Goal: Information Seeking & Learning: Learn about a topic

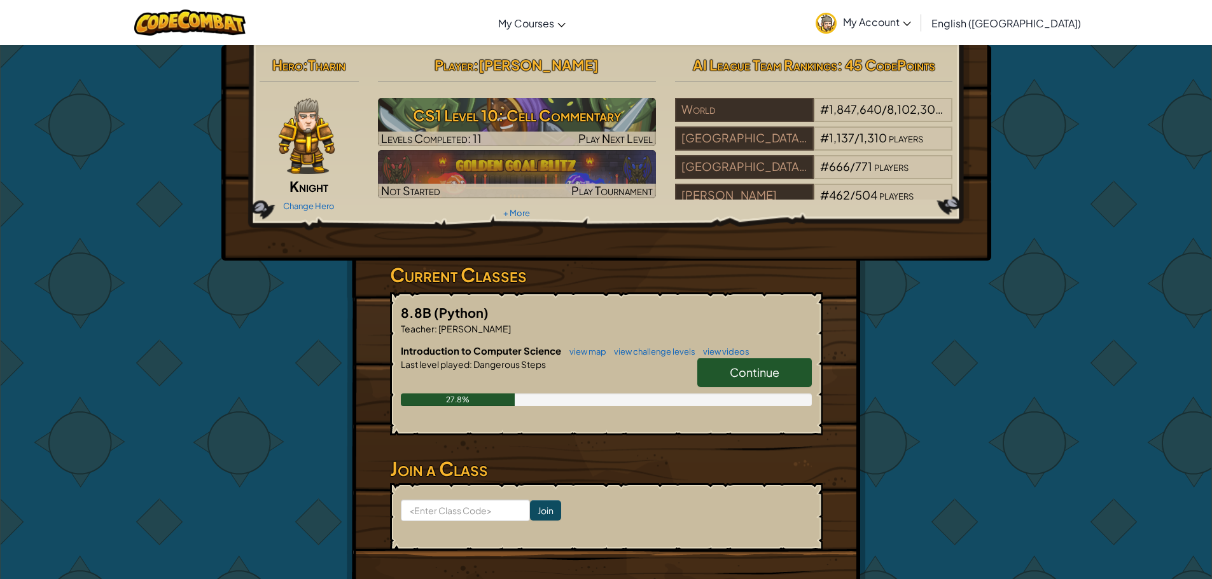
click at [740, 374] on span "Continue" at bounding box center [755, 372] width 50 height 15
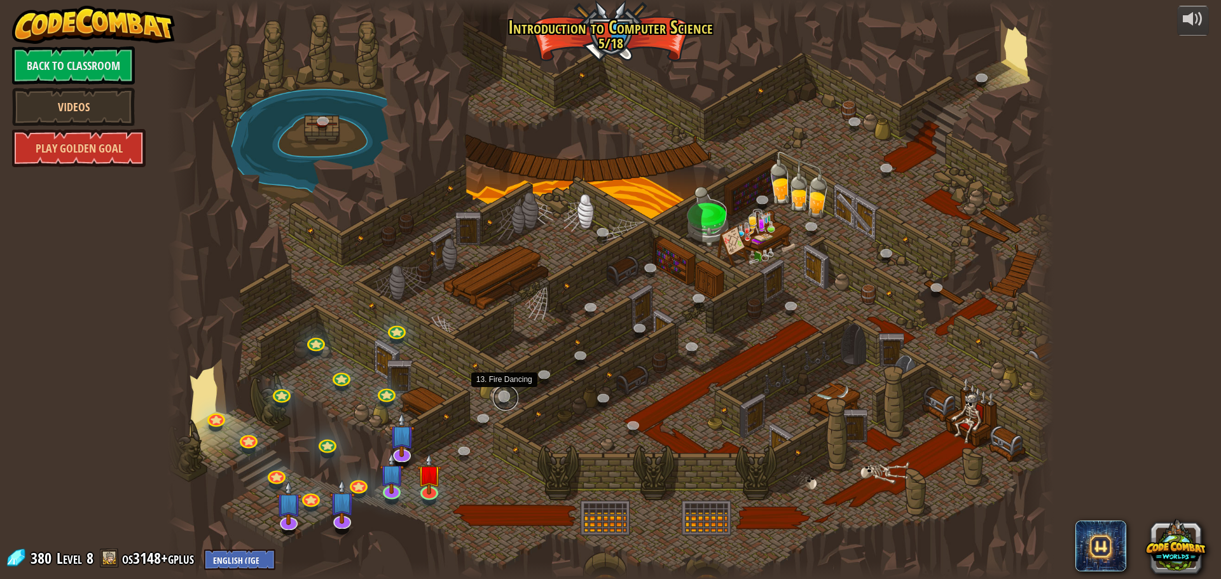
click at [501, 398] on link at bounding box center [505, 397] width 25 height 25
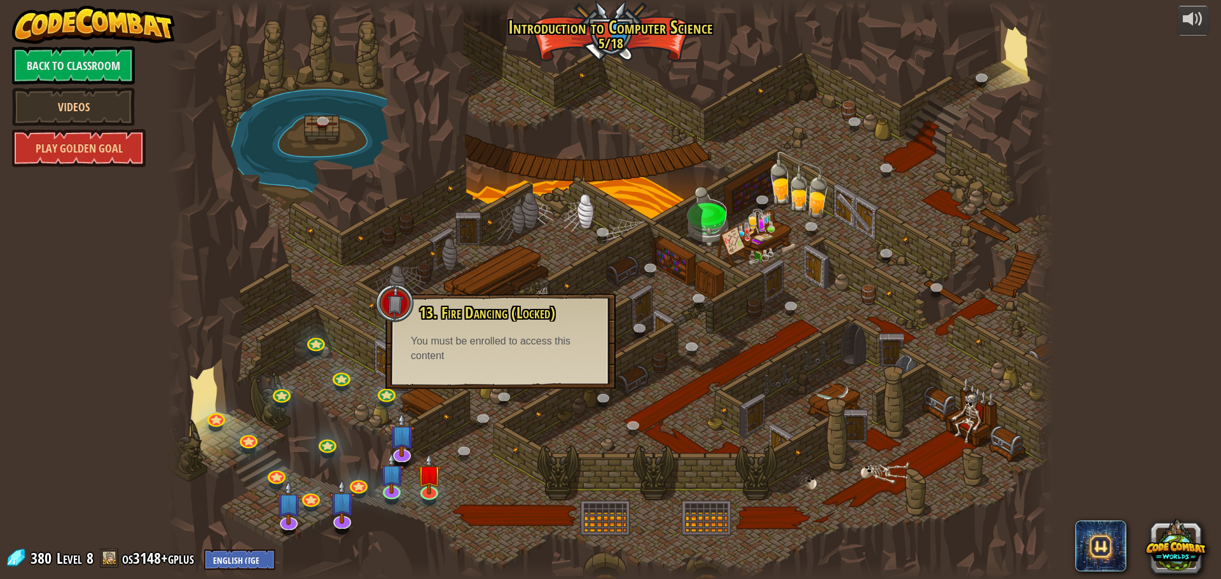
click at [354, 260] on div at bounding box center [610, 289] width 887 height 579
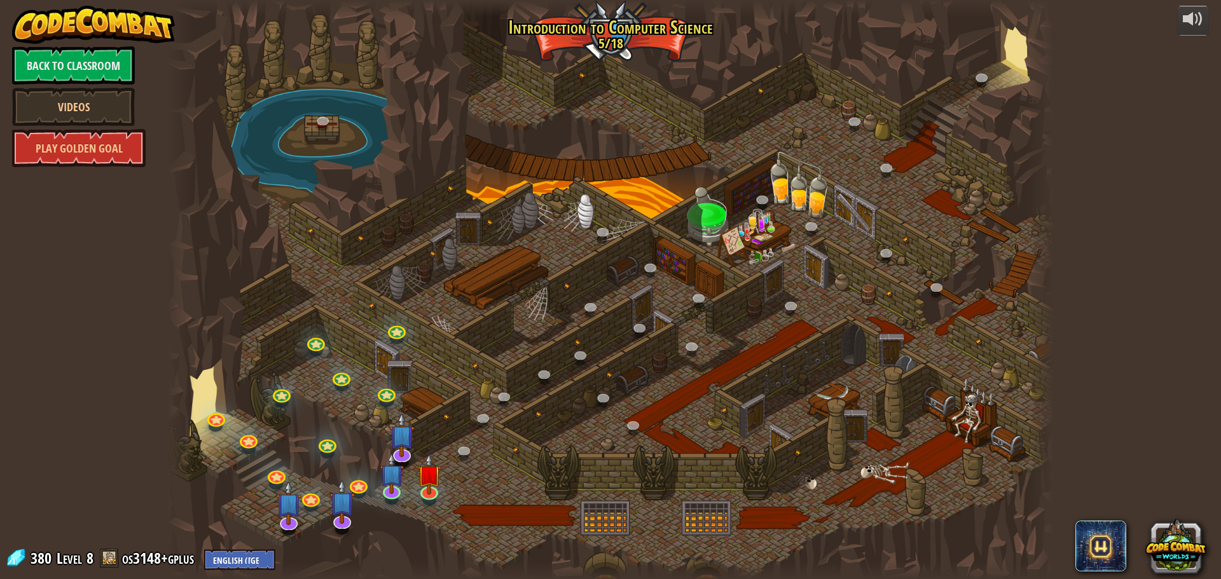
click at [401, 312] on div at bounding box center [610, 289] width 887 height 579
click at [399, 324] on link at bounding box center [396, 327] width 25 height 25
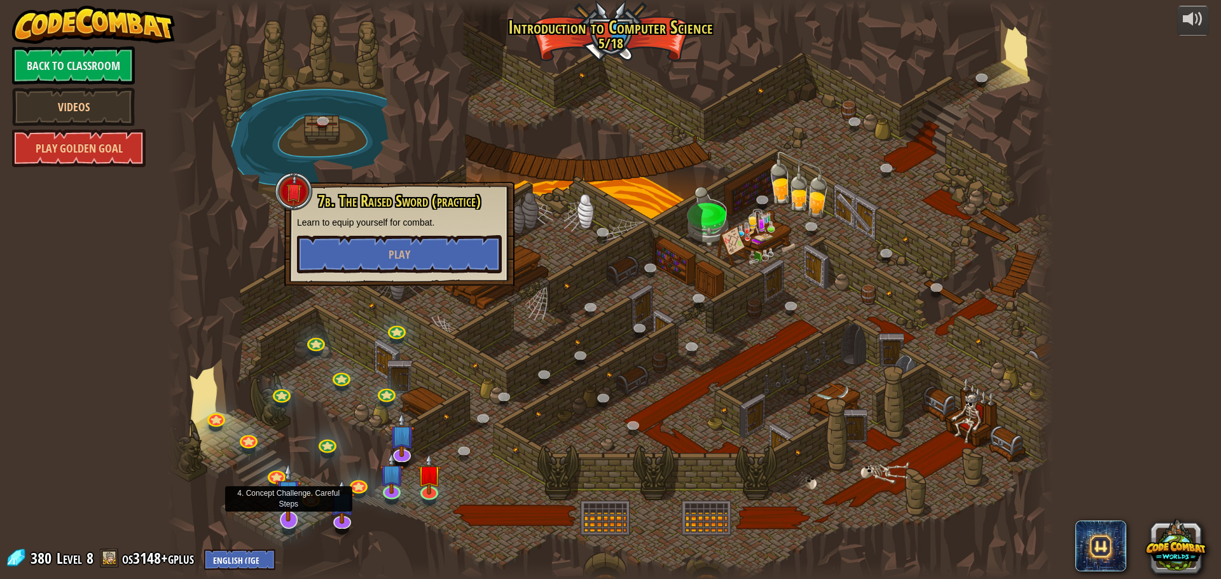
click at [281, 520] on img at bounding box center [288, 492] width 26 height 59
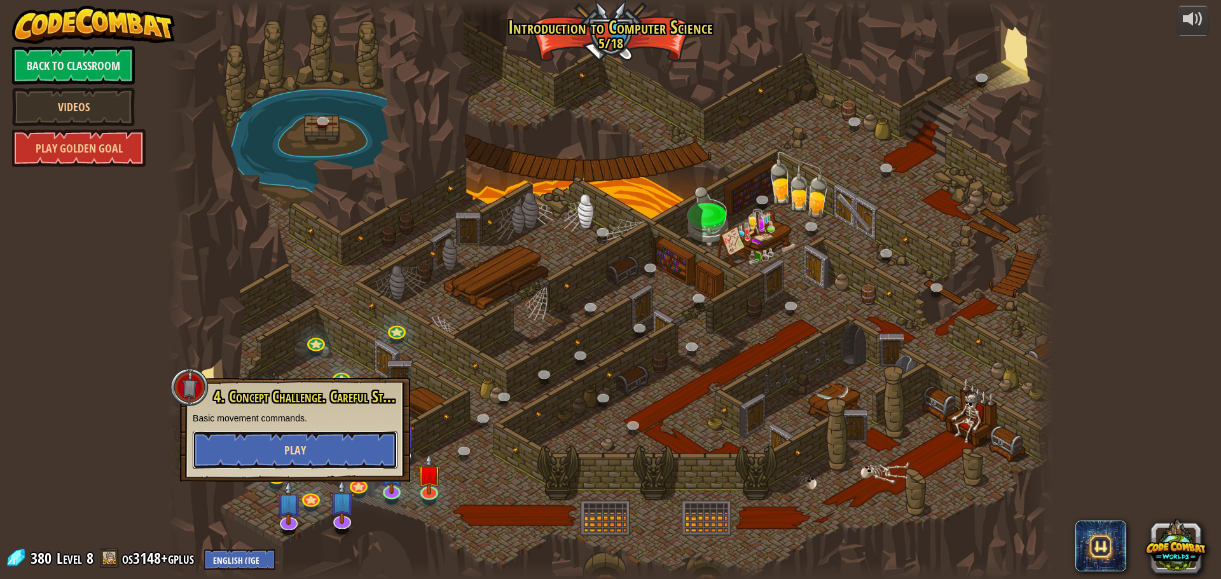
click at [300, 451] on span "Play" at bounding box center [295, 451] width 22 height 16
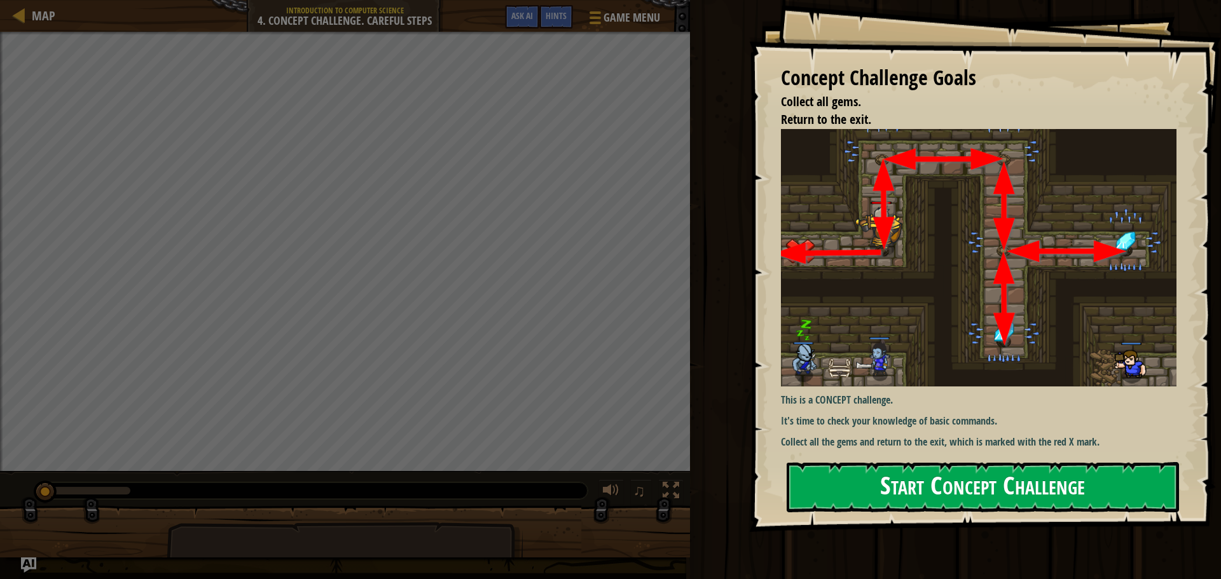
click at [915, 500] on button "Start Concept Challenge" at bounding box center [983, 487] width 392 height 50
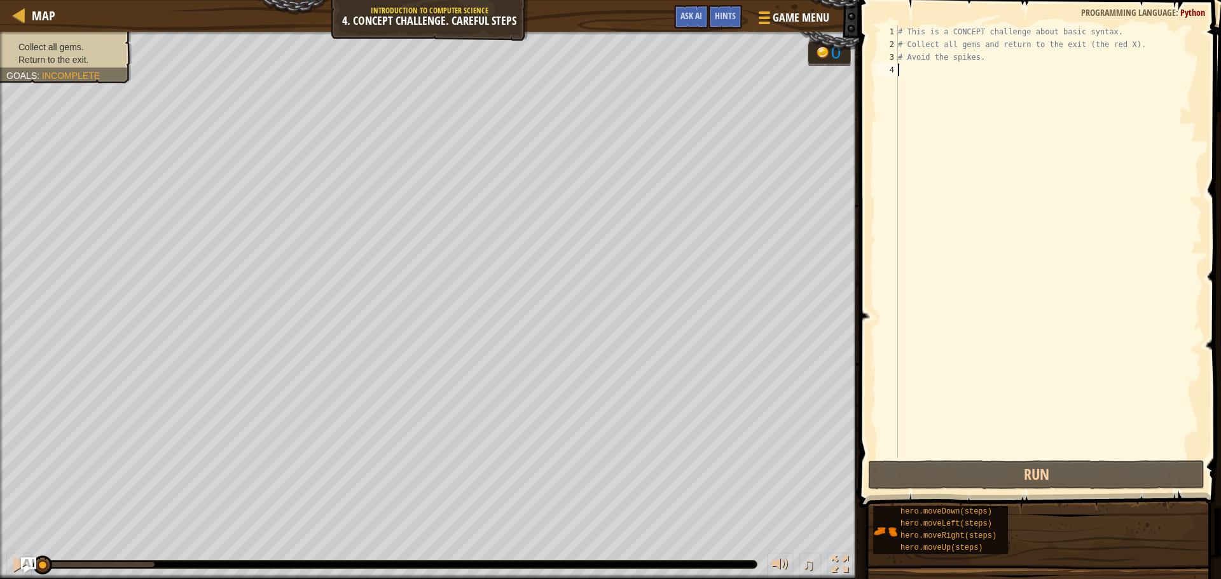
click at [908, 80] on div "# This is a CONCEPT challenge about basic syntax. # Collect all gems and return…" at bounding box center [1049, 254] width 307 height 458
type textarea "c"
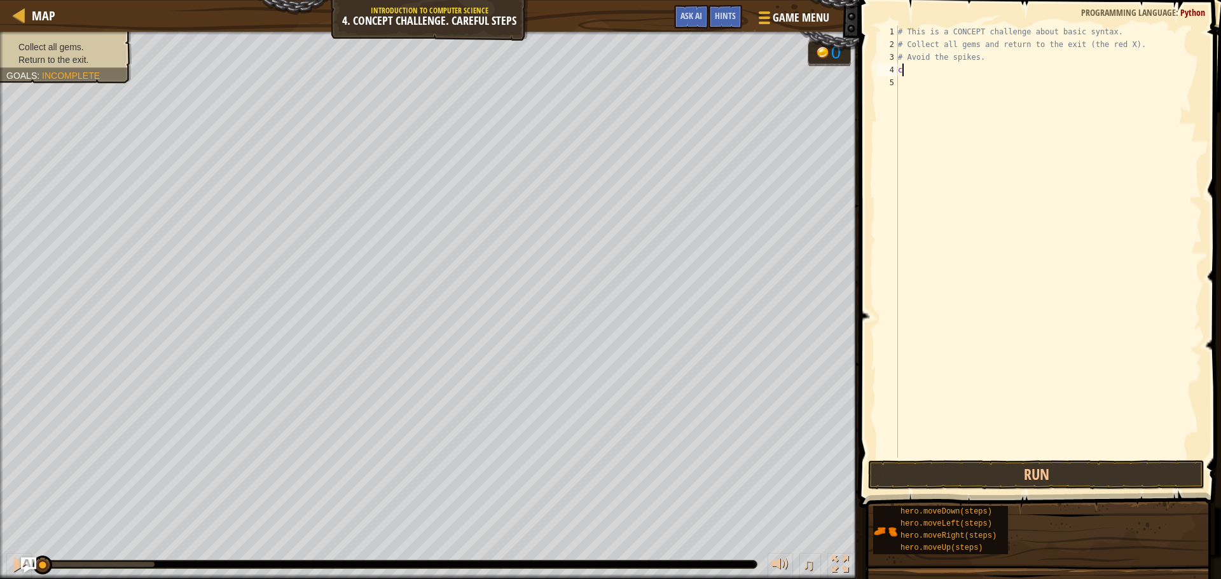
scroll to position [6, 0]
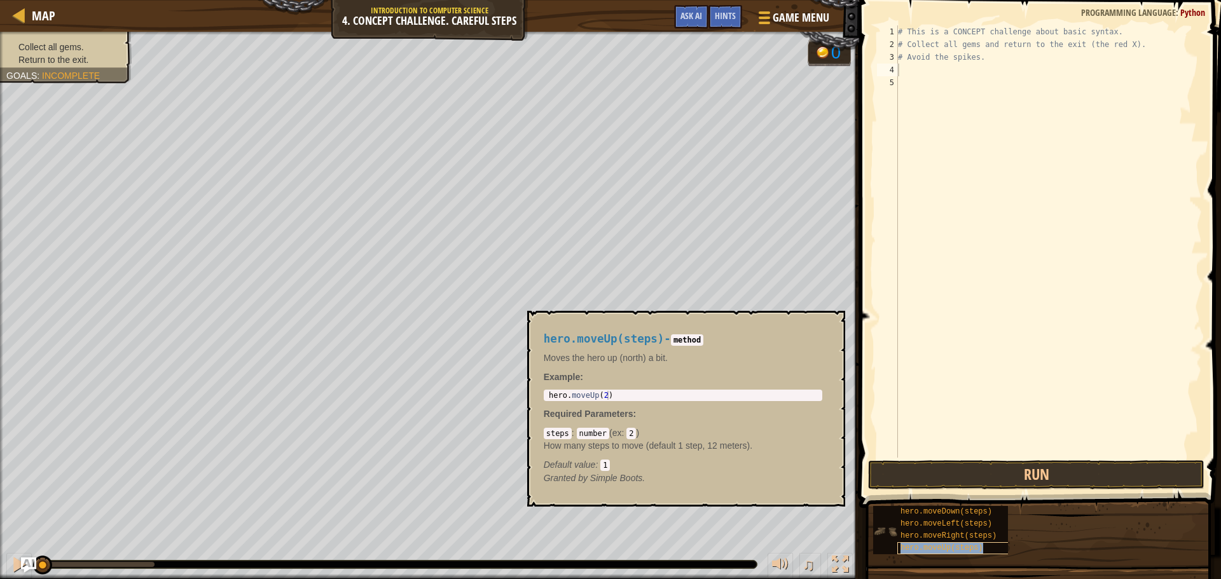
click at [941, 552] on span "hero.moveUp(steps)" at bounding box center [942, 548] width 83 height 9
click at [937, 76] on div "# This is a CONCEPT challenge about basic syntax. # Collect all gems and return…" at bounding box center [1049, 254] width 307 height 458
type textarea "hero.moveUp(steps)"
click at [950, 64] on div "# This is a CONCEPT challenge about basic syntax. # Collect all gems and return…" at bounding box center [1049, 241] width 307 height 433
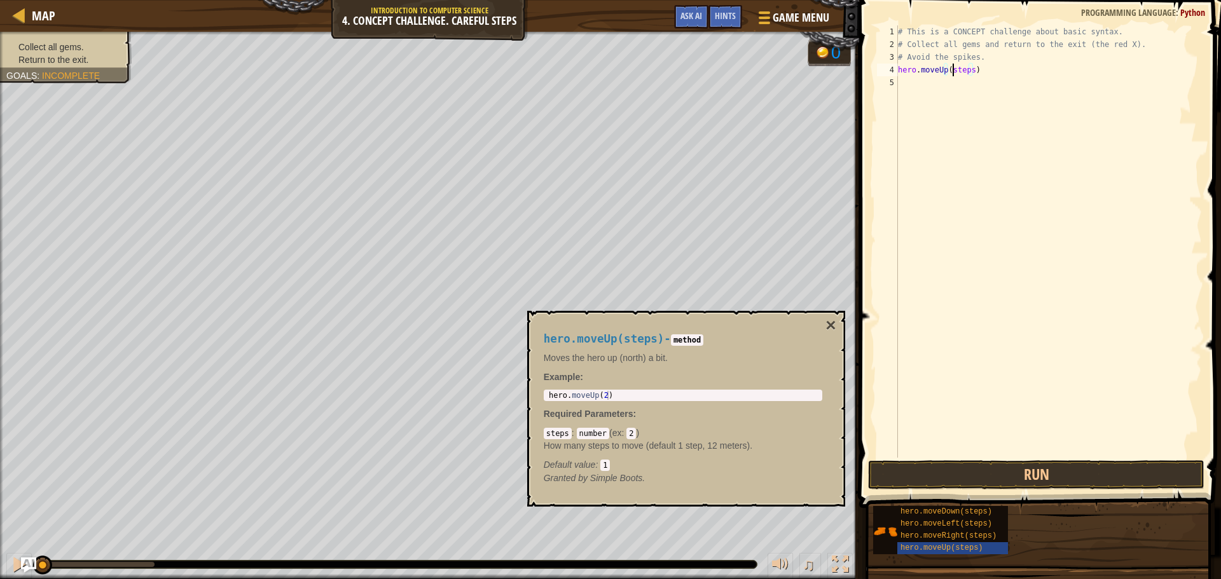
click at [954, 68] on div "# This is a CONCEPT challenge about basic syntax. # Collect all gems and return…" at bounding box center [1049, 254] width 307 height 458
click at [959, 78] on div "# This is a CONCEPT challenge about basic syntax. # Collect all gems and return…" at bounding box center [1049, 254] width 307 height 458
click at [960, 73] on div "# This is a CONCEPT challenge about basic syntax. # Collect all gems and return…" at bounding box center [1049, 254] width 307 height 458
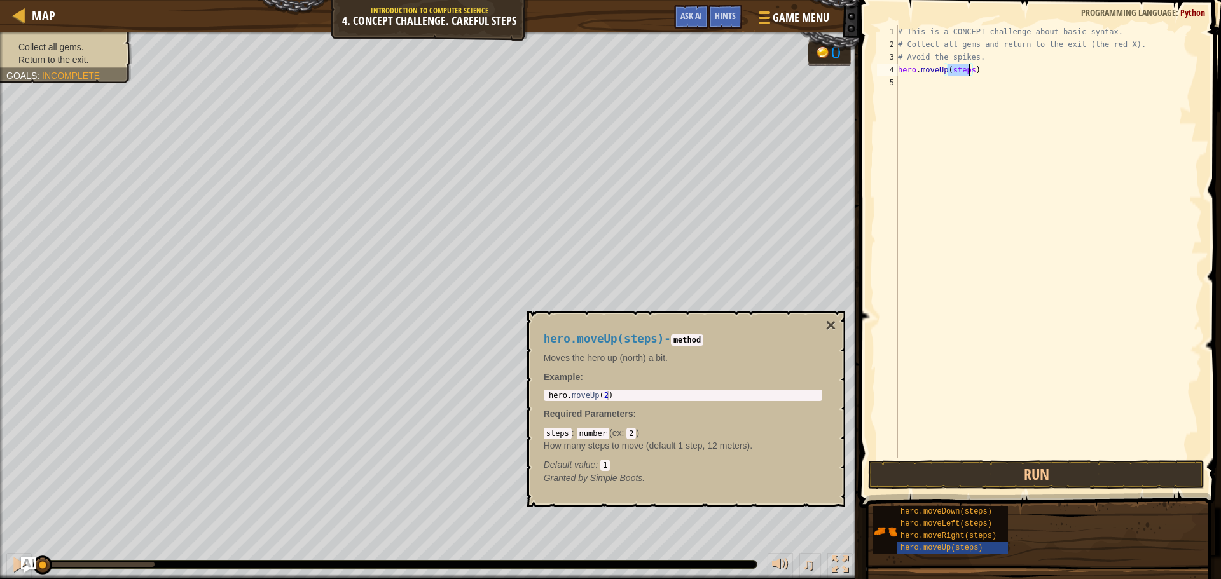
scroll to position [6, 4]
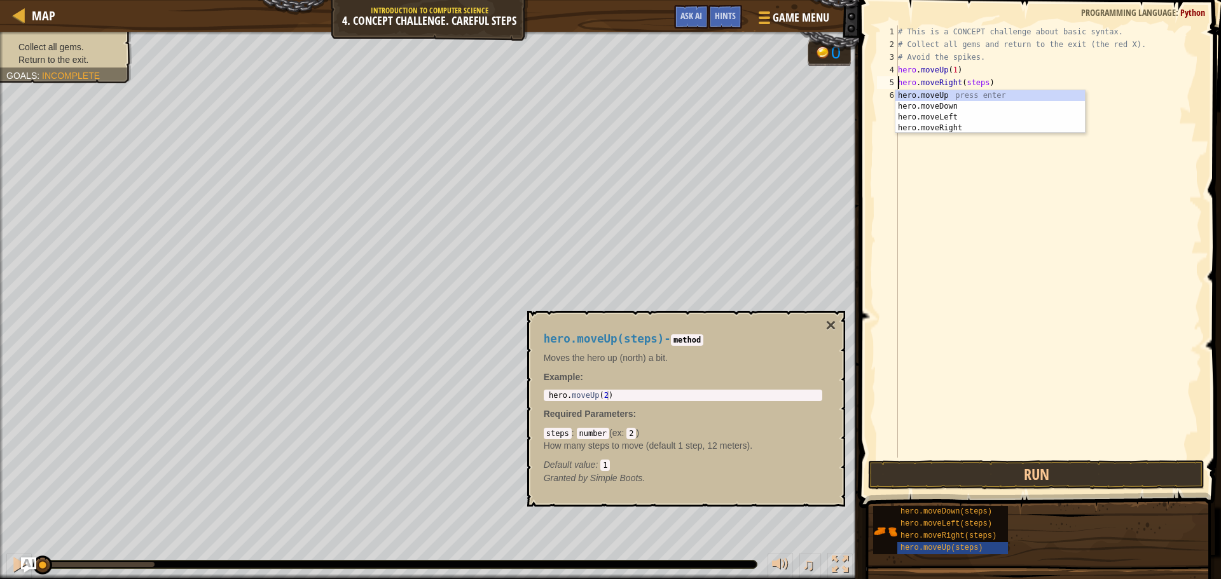
click at [974, 85] on div "# This is a CONCEPT challenge about basic syntax. # Collect all gems and return…" at bounding box center [1049, 254] width 307 height 458
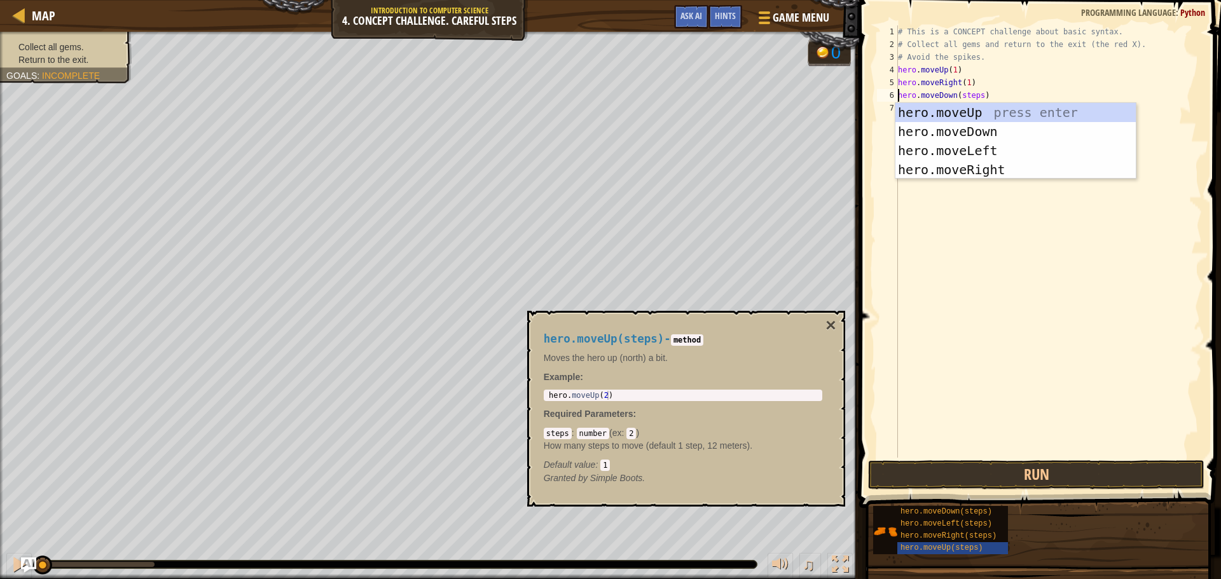
click at [962, 99] on div "# This is a CONCEPT challenge about basic syntax. # Collect all gems and return…" at bounding box center [1049, 254] width 307 height 458
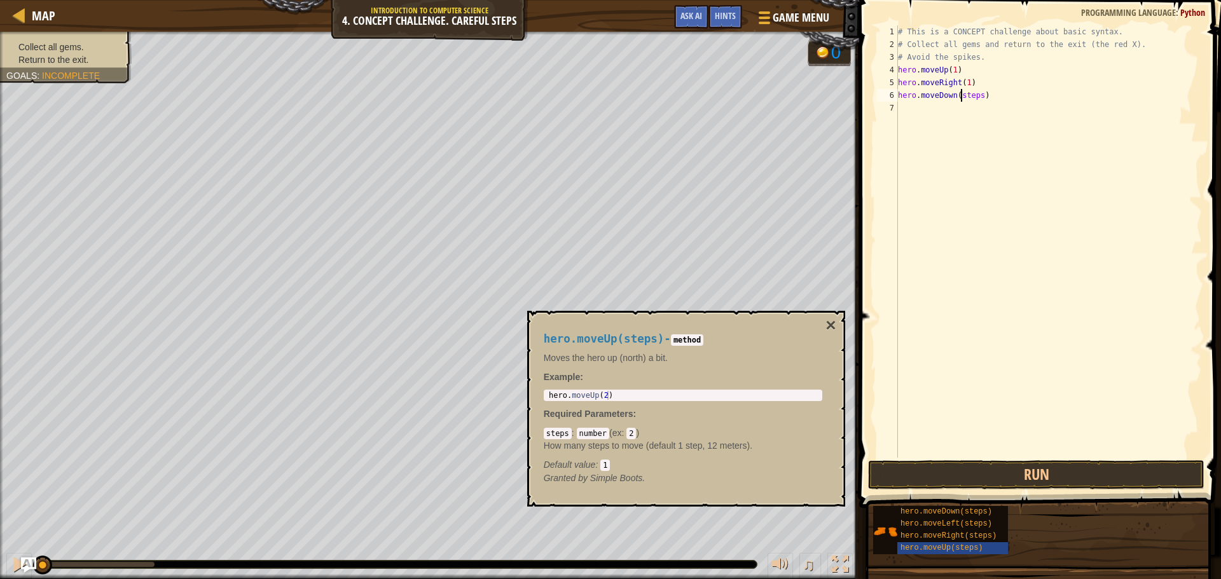
click at [962, 99] on div "# This is a CONCEPT challenge about basic syntax. # Collect all gems and return…" at bounding box center [1049, 254] width 307 height 458
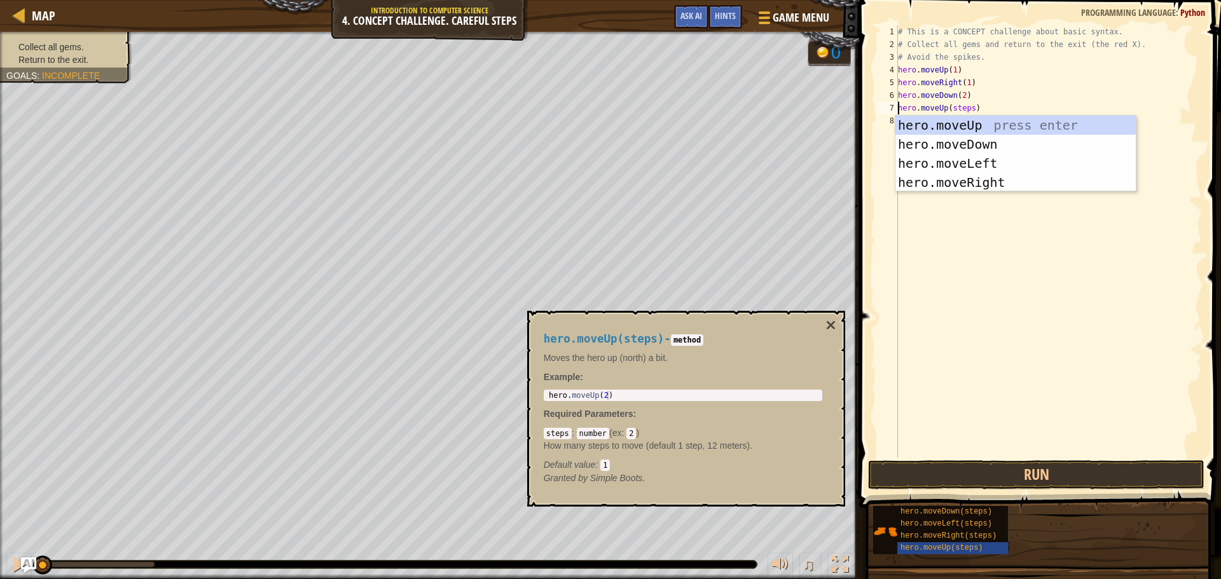
click at [963, 104] on div "# This is a CONCEPT challenge about basic syntax. # Collect all gems and return…" at bounding box center [1049, 254] width 307 height 458
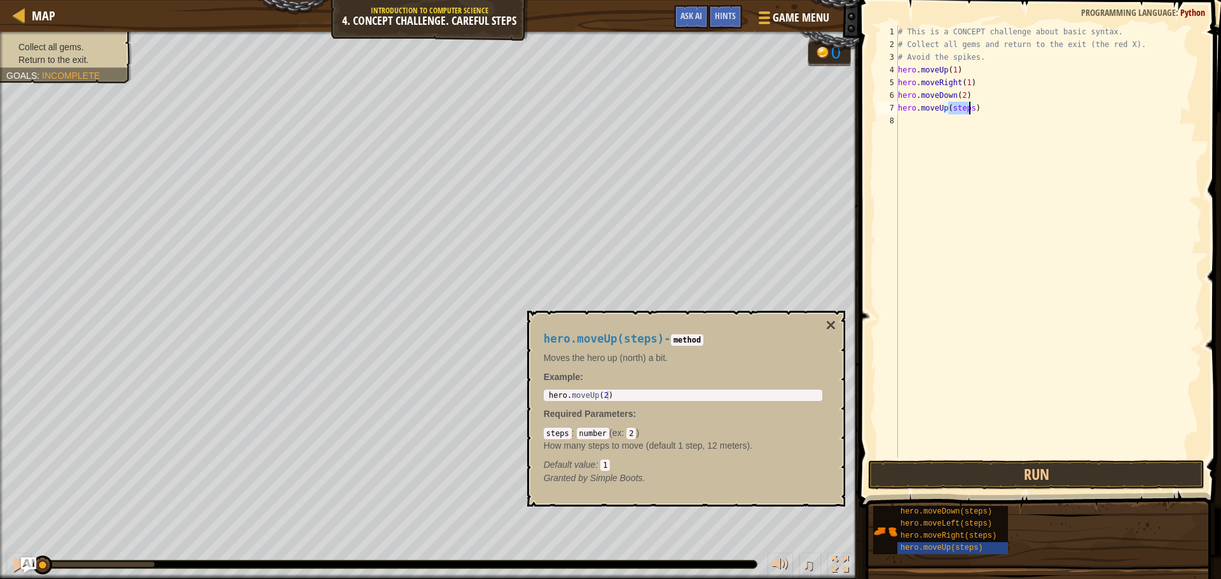
scroll to position [6, 4]
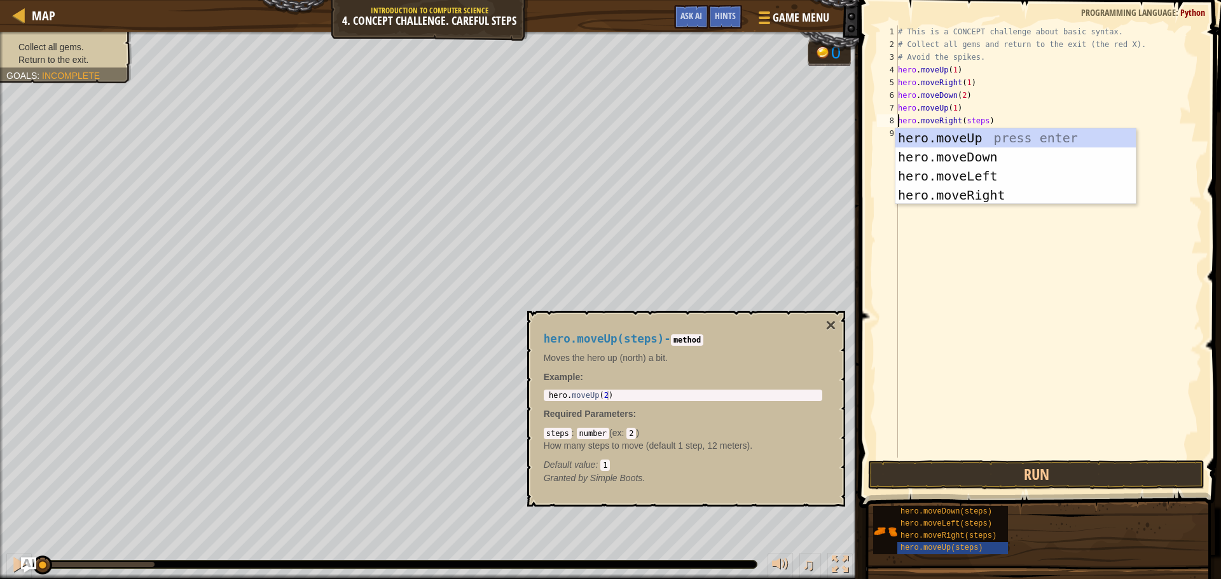
click at [963, 122] on div "# This is a CONCEPT challenge about basic syntax. # Collect all gems and return…" at bounding box center [1049, 254] width 307 height 458
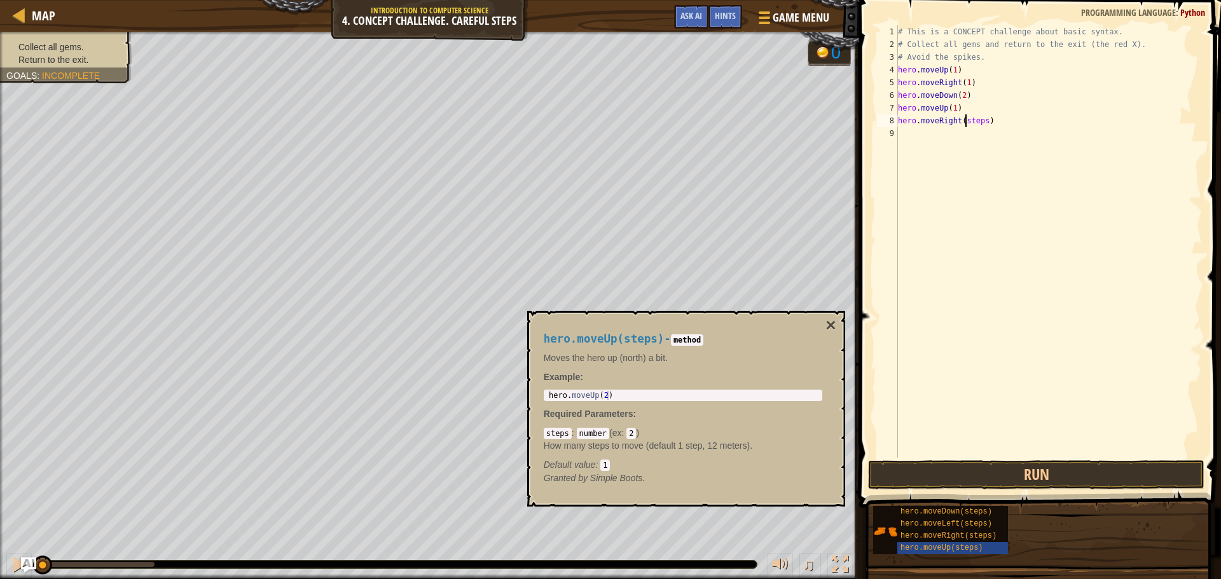
click at [963, 122] on div "# This is a CONCEPT challenge about basic syntax. # Collect all gems and return…" at bounding box center [1049, 254] width 307 height 458
click at [1084, 470] on button "Run" at bounding box center [1036, 475] width 336 height 29
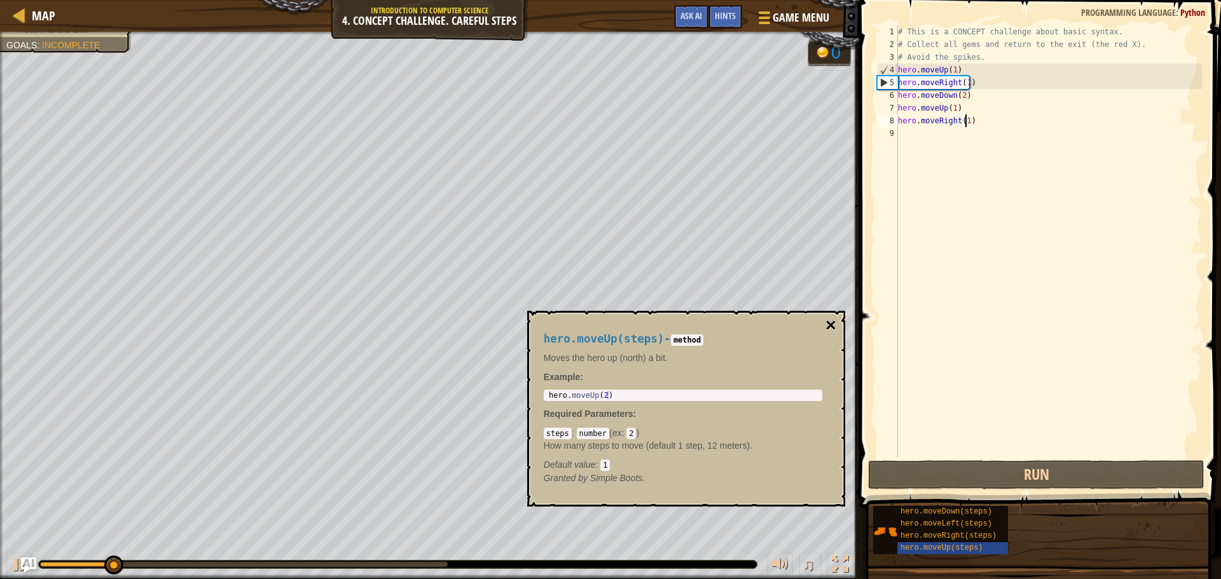
click at [831, 322] on button "×" at bounding box center [831, 326] width 10 height 18
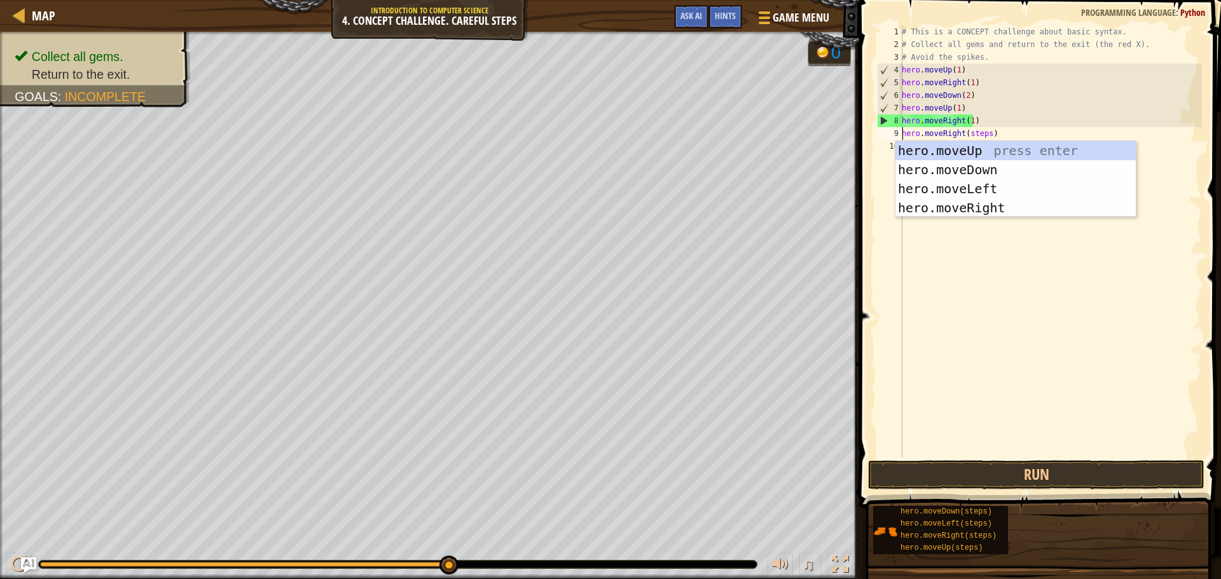
click at [966, 131] on div "# This is a CONCEPT challenge about basic syntax. # Collect all gems and return…" at bounding box center [1050, 254] width 303 height 458
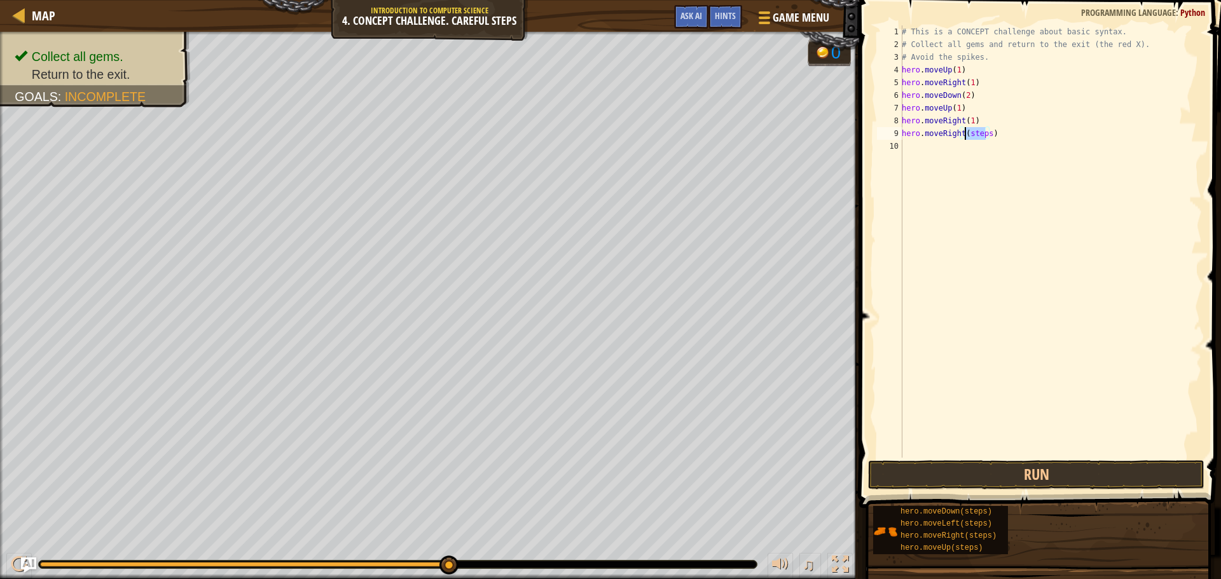
click at [966, 131] on div "# This is a CONCEPT challenge about basic syntax. # Collect all gems and return…" at bounding box center [1050, 254] width 303 height 458
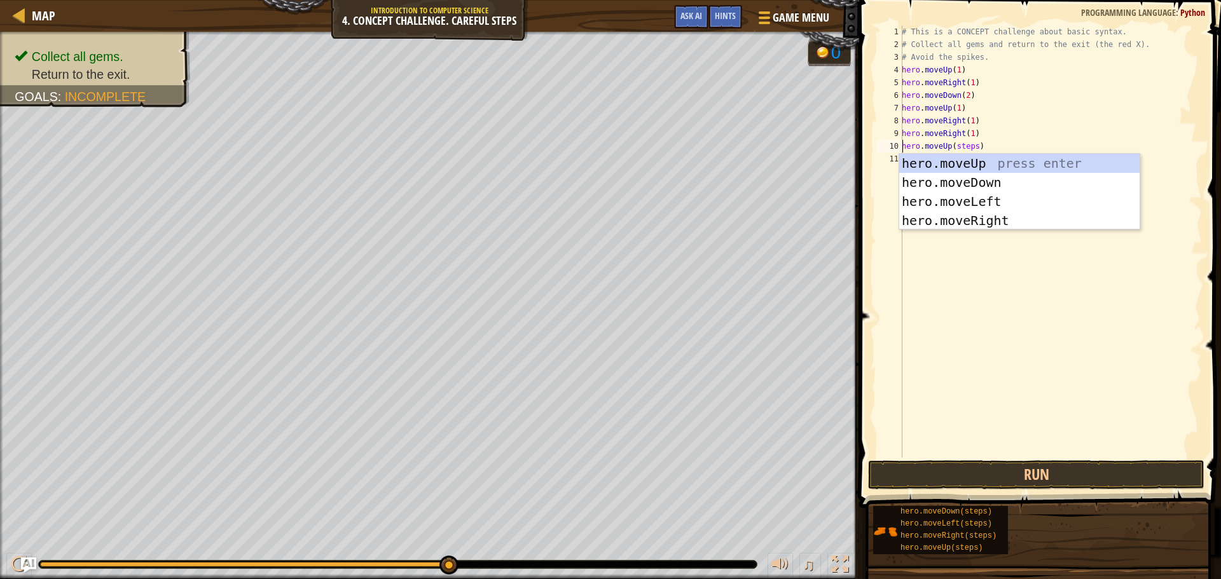
click at [960, 141] on div "# This is a CONCEPT challenge about basic syntax. # Collect all gems and return…" at bounding box center [1050, 254] width 303 height 458
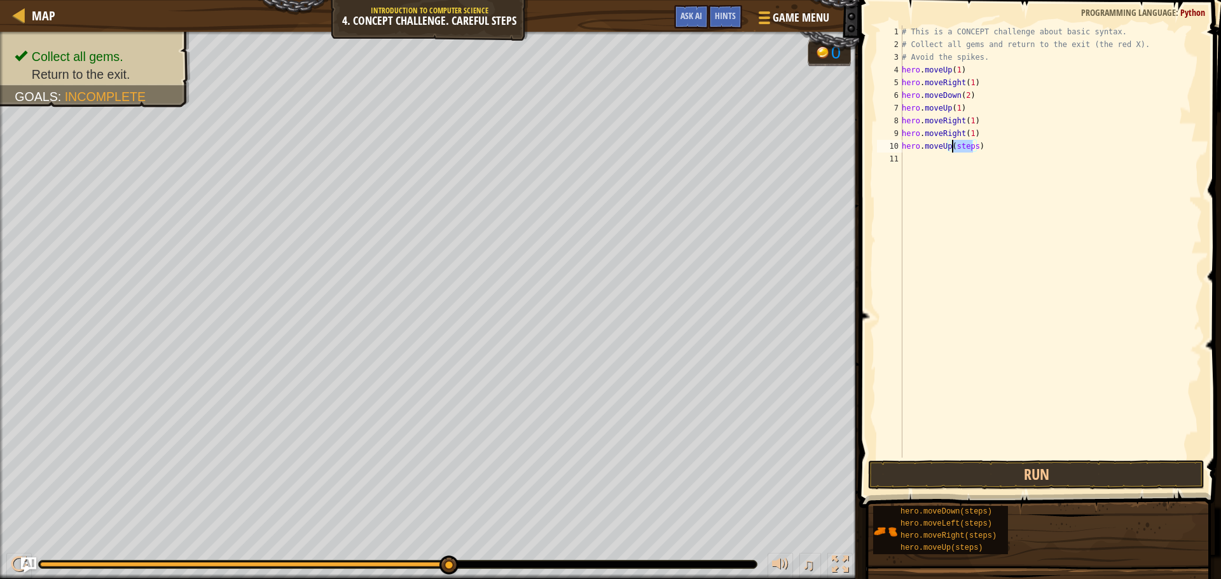
scroll to position [6, 4]
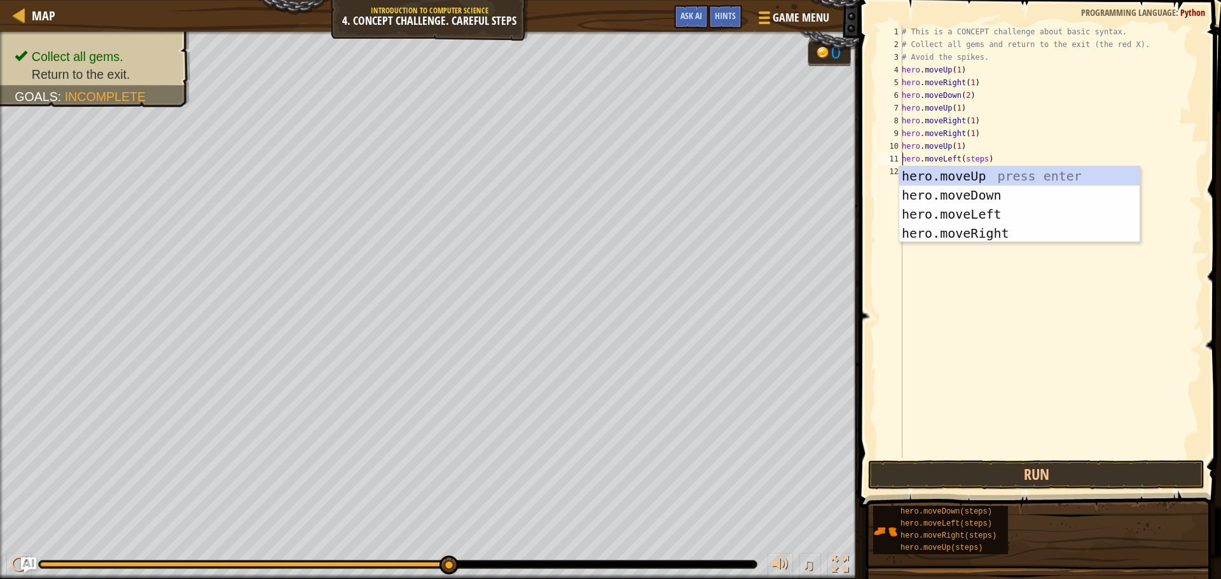
click at [967, 159] on div "# This is a CONCEPT challenge about basic syntax. # Collect all gems and return…" at bounding box center [1050, 254] width 303 height 458
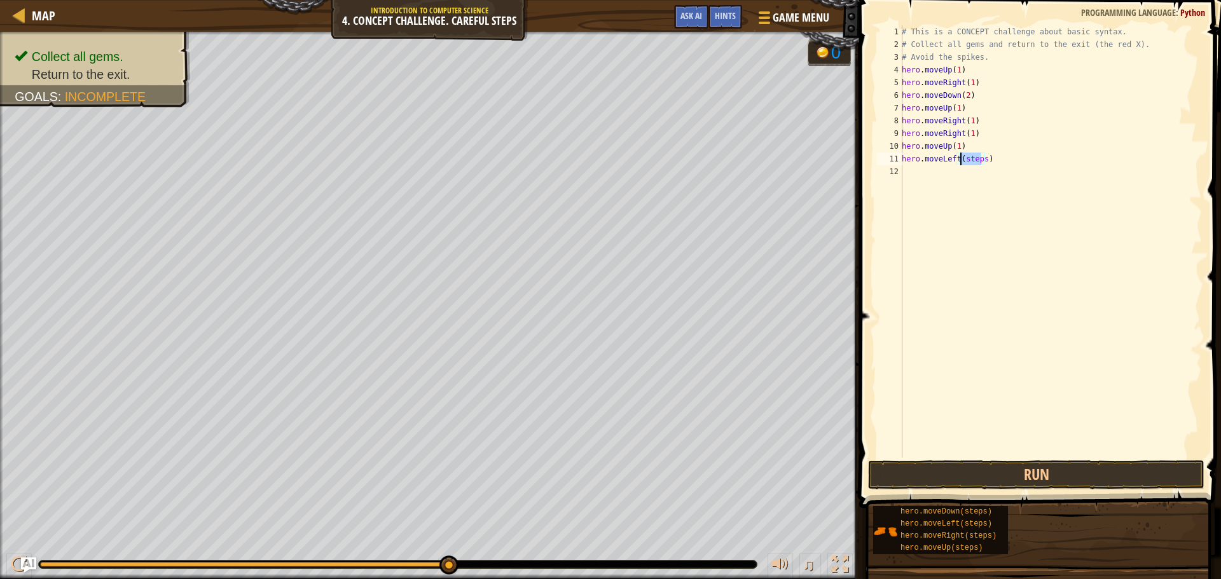
click at [967, 159] on div "# This is a CONCEPT challenge about basic syntax. # Collect all gems and return…" at bounding box center [1050, 254] width 303 height 458
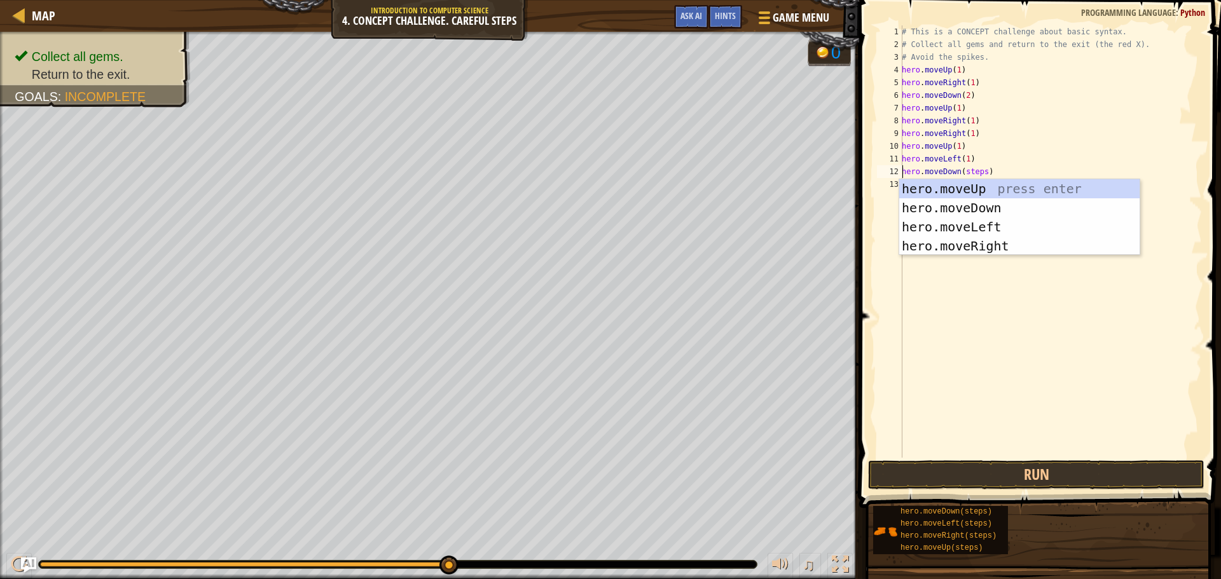
click at [994, 172] on div "# This is a CONCEPT challenge about basic syntax. # Collect all gems and return…" at bounding box center [1050, 254] width 303 height 458
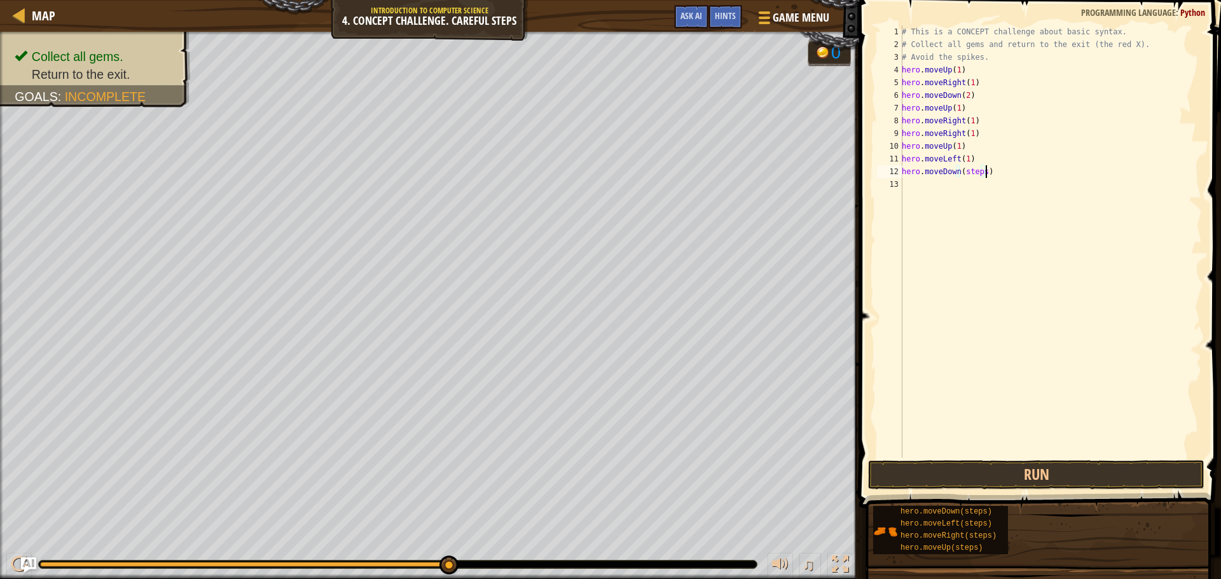
click at [967, 171] on div "# This is a CONCEPT challenge about basic syntax. # Collect all gems and return…" at bounding box center [1050, 254] width 303 height 458
click at [992, 471] on button "Run" at bounding box center [1036, 475] width 336 height 29
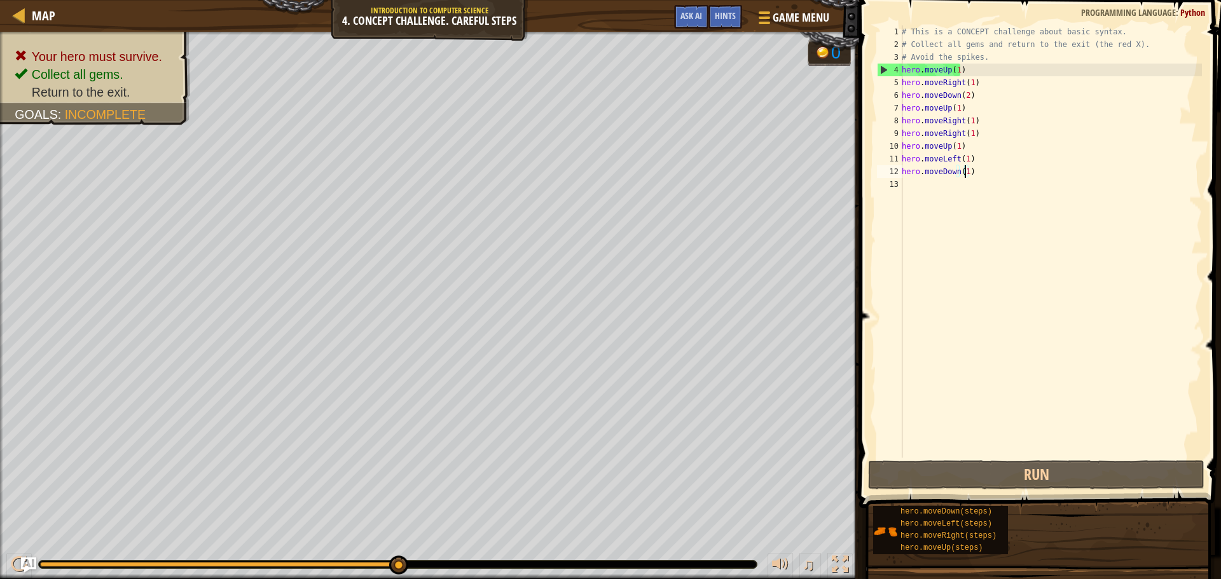
click at [957, 134] on div "# This is a CONCEPT challenge about basic syntax. # Collect all gems and return…" at bounding box center [1050, 254] width 303 height 458
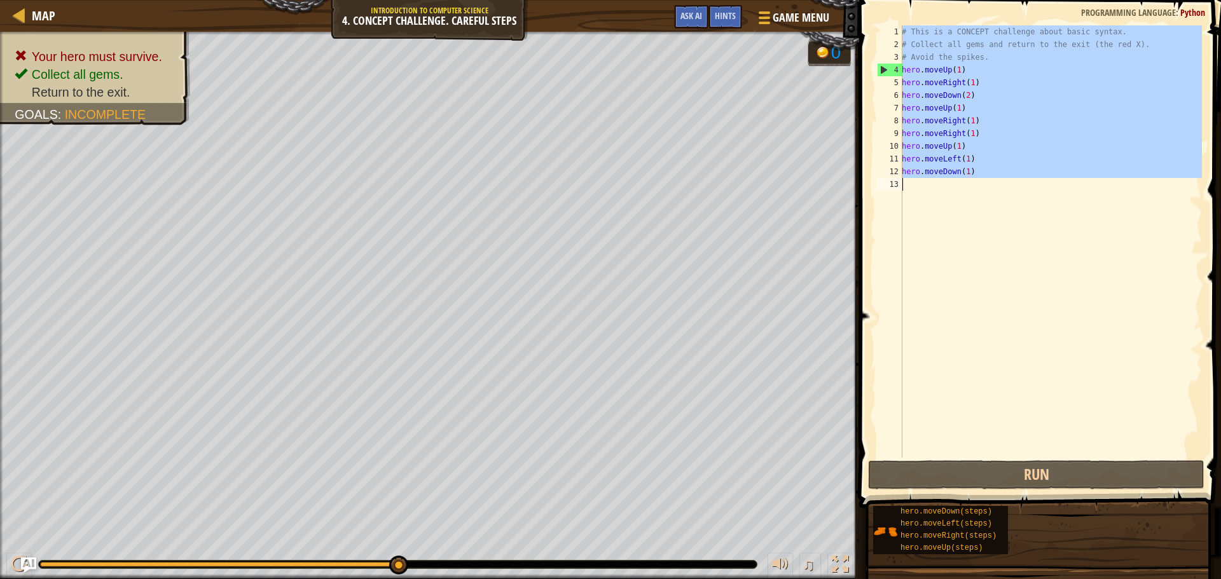
click at [957, 134] on div "# This is a CONCEPT challenge about basic syntax. # Collect all gems and return…" at bounding box center [1050, 254] width 303 height 458
type textarea "hero.moveRight(1)"
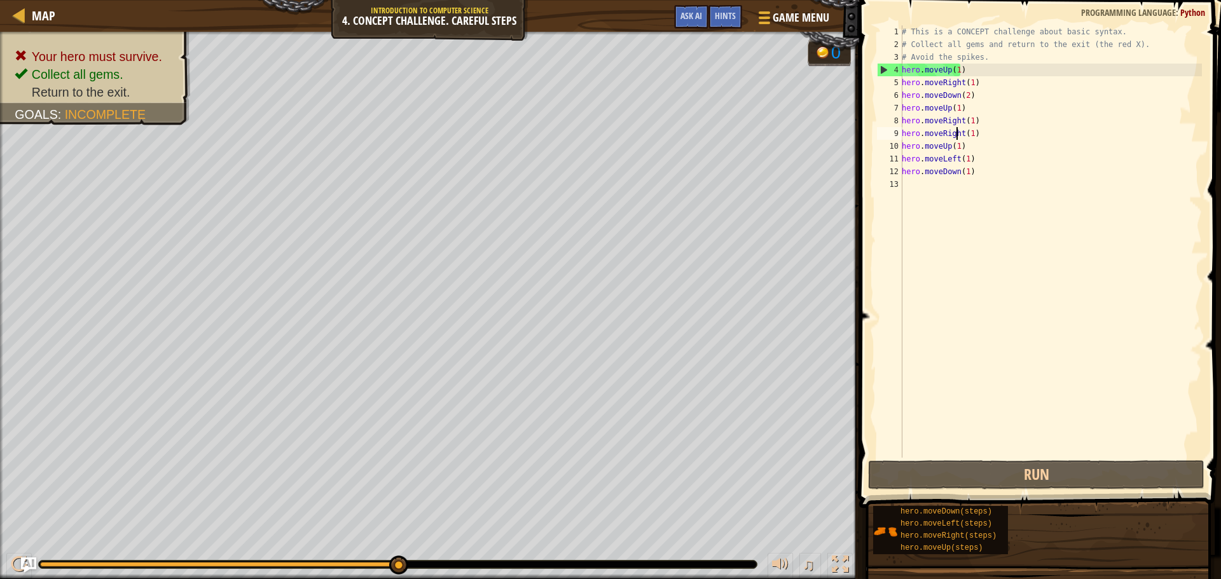
click at [905, 132] on div "# This is a CONCEPT challenge about basic syntax. # Collect all gems and return…" at bounding box center [1050, 254] width 303 height 458
drag, startPoint x: 905, startPoint y: 132, endPoint x: 972, endPoint y: 134, distance: 67.5
click at [972, 134] on div "# This is a CONCEPT challenge about basic syntax. # Collect all gems and return…" at bounding box center [1050, 254] width 303 height 458
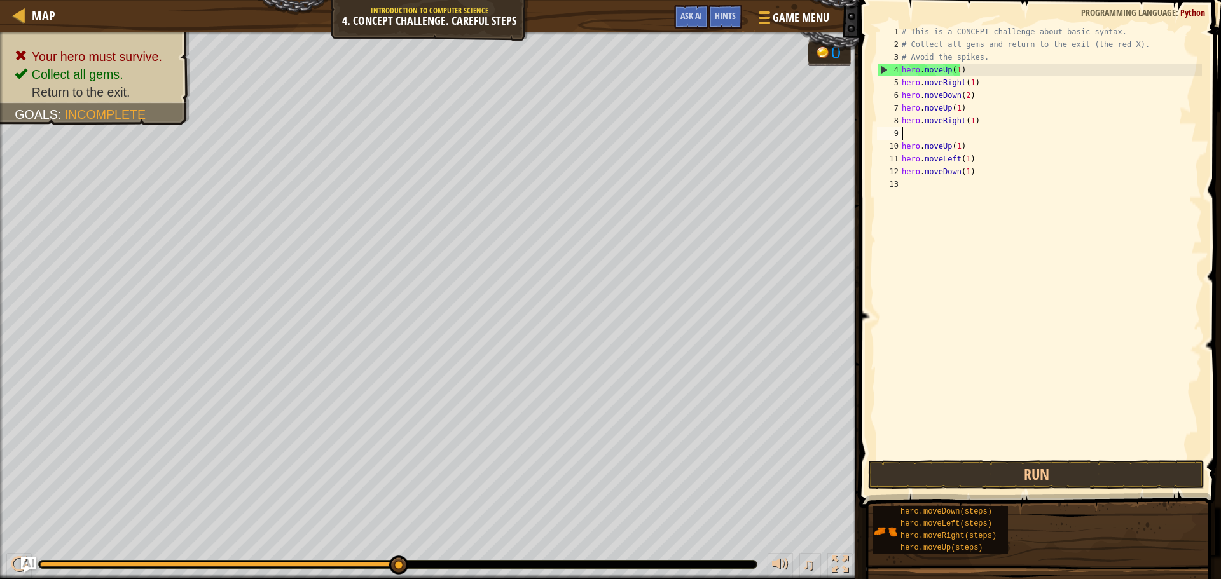
scroll to position [6, 0]
click at [966, 129] on div "# This is a CONCEPT challenge about basic syntax. # Collect all gems and return…" at bounding box center [1050, 241] width 303 height 433
click at [966, 129] on div "# This is a CONCEPT challenge about basic syntax. # Collect all gems and return…" at bounding box center [1050, 254] width 303 height 458
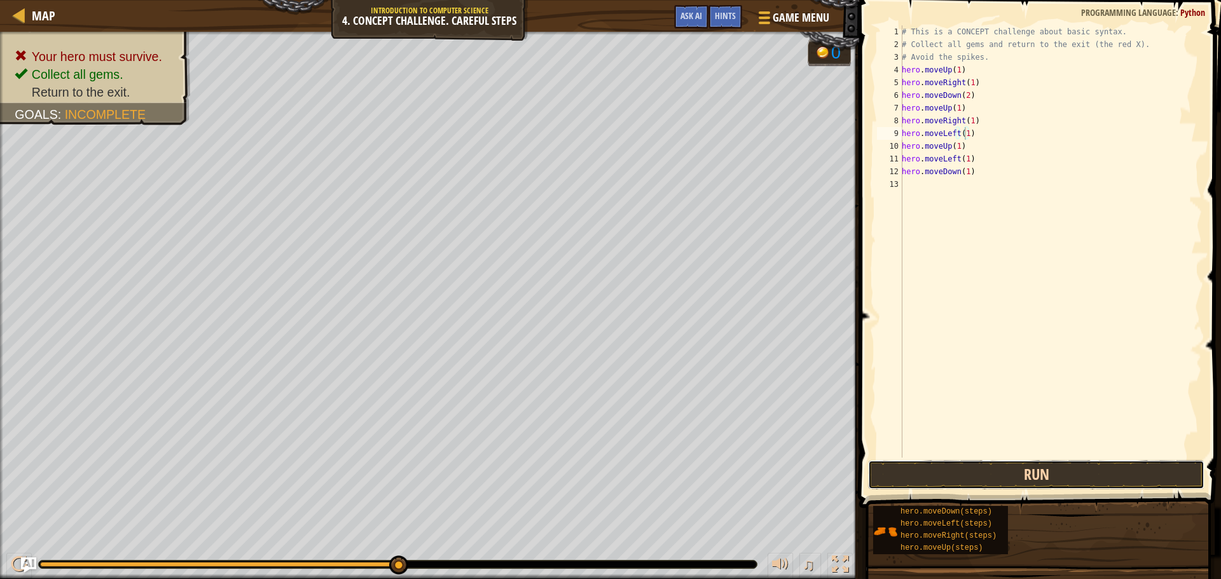
click at [1023, 471] on button "Run" at bounding box center [1036, 475] width 336 height 29
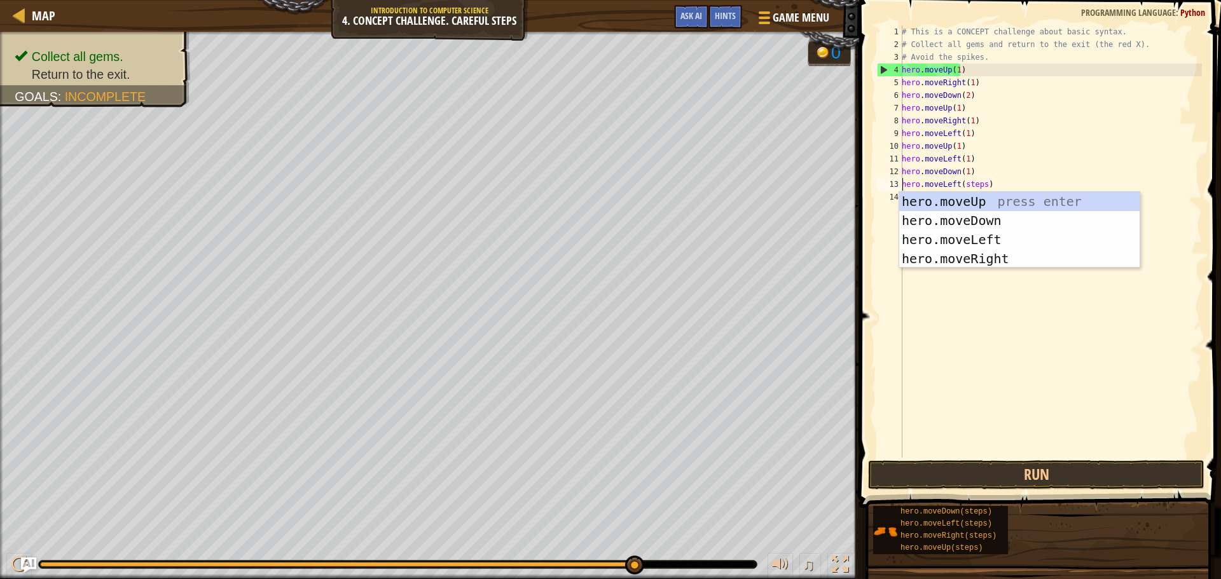
click at [967, 184] on div "# This is a CONCEPT challenge about basic syntax. # Collect all gems and return…" at bounding box center [1050, 254] width 303 height 458
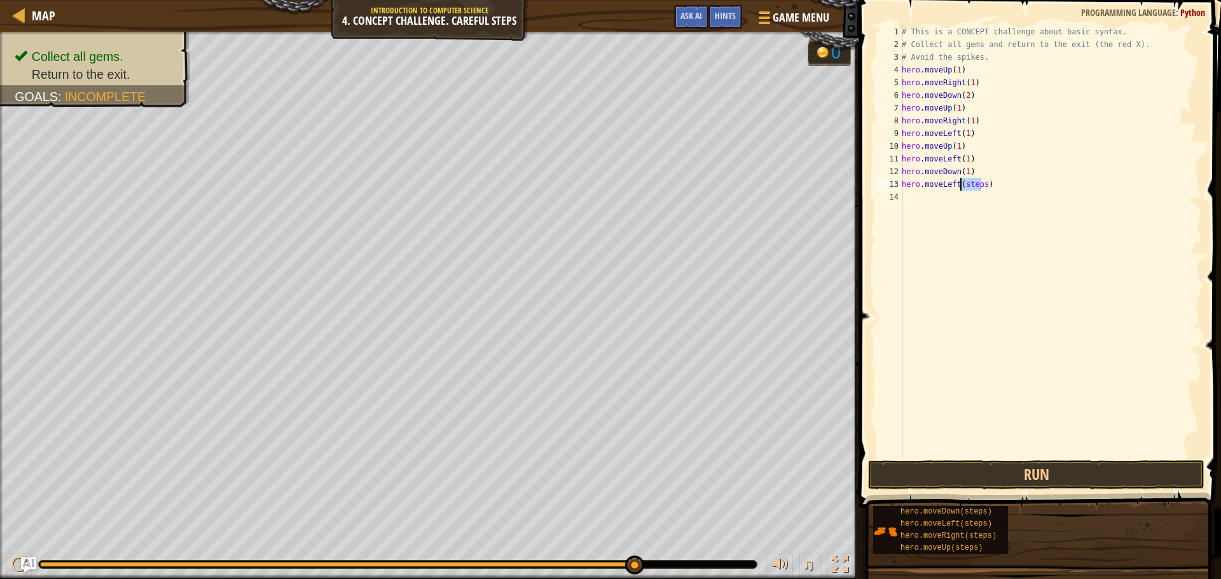
click at [967, 184] on div "# This is a CONCEPT challenge about basic syntax. # Collect all gems and return…" at bounding box center [1050, 254] width 303 height 458
type textarea "hero.moveLeft(1)"
click at [1067, 481] on button "Run" at bounding box center [1036, 475] width 336 height 29
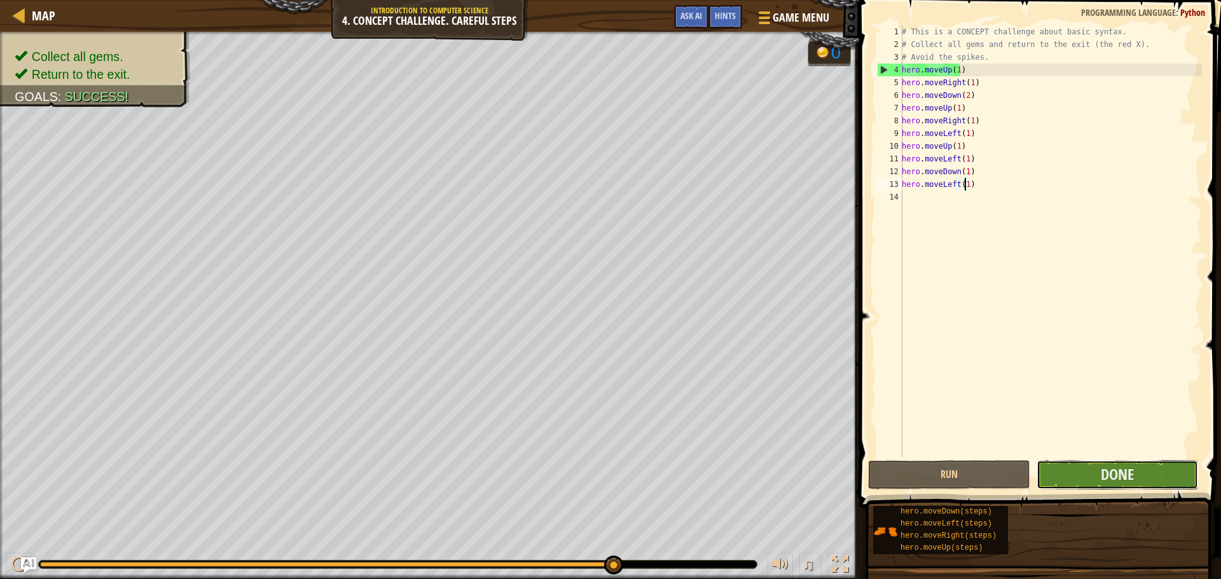
click at [1188, 468] on button "Done" at bounding box center [1118, 475] width 162 height 29
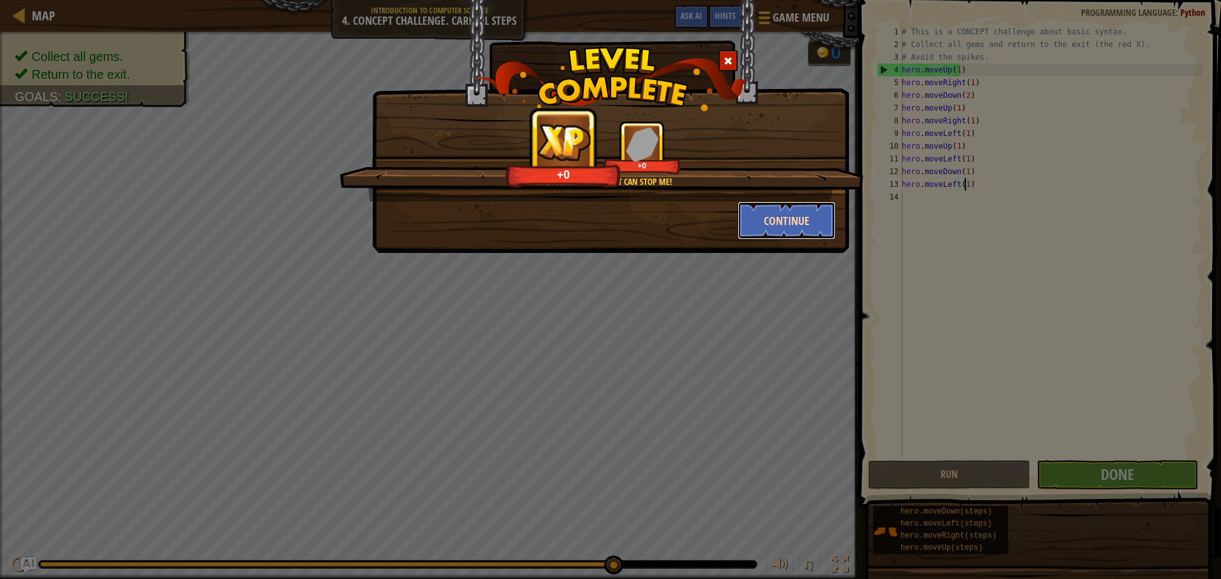
click at [772, 221] on button "Continue" at bounding box center [787, 221] width 99 height 38
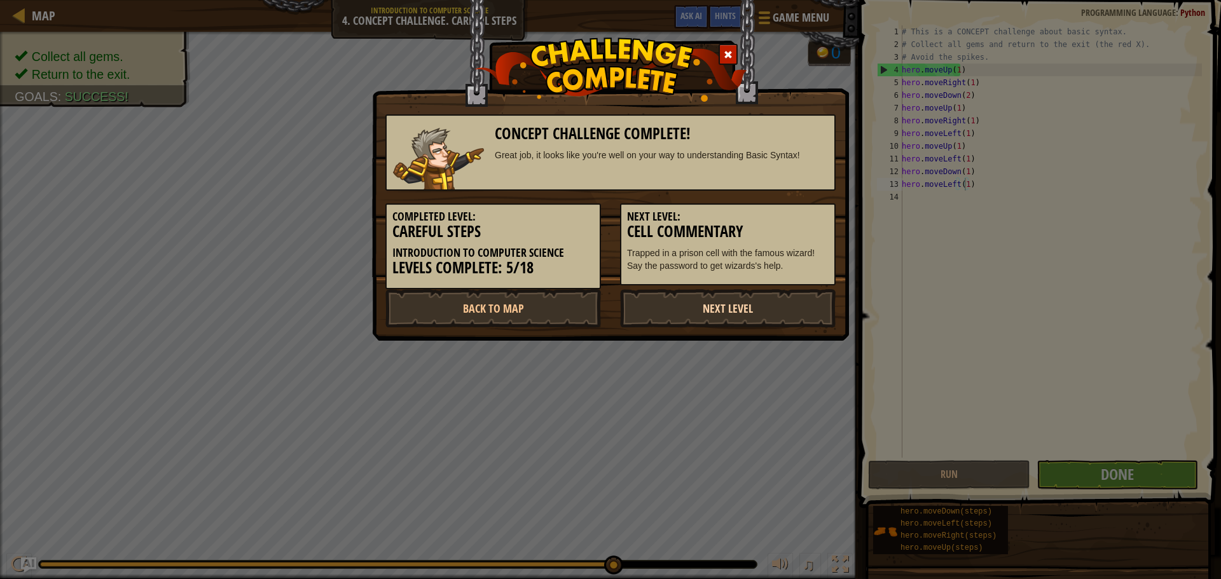
click at [669, 308] on link "Next Level" at bounding box center [728, 308] width 216 height 38
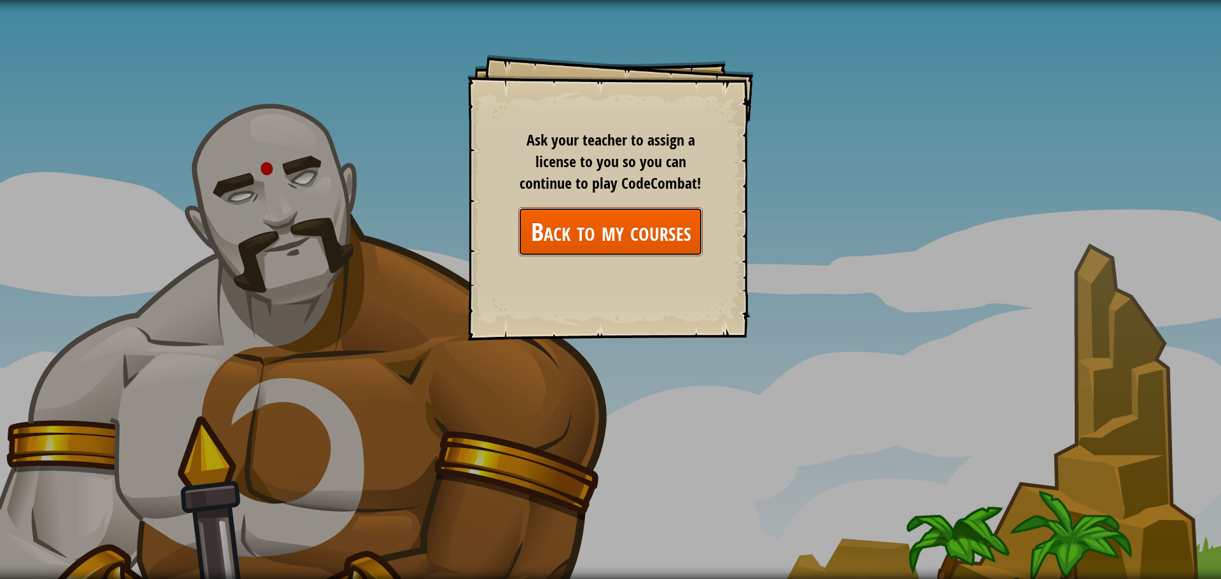
click at [633, 240] on link "Back to my courses" at bounding box center [610, 231] width 184 height 49
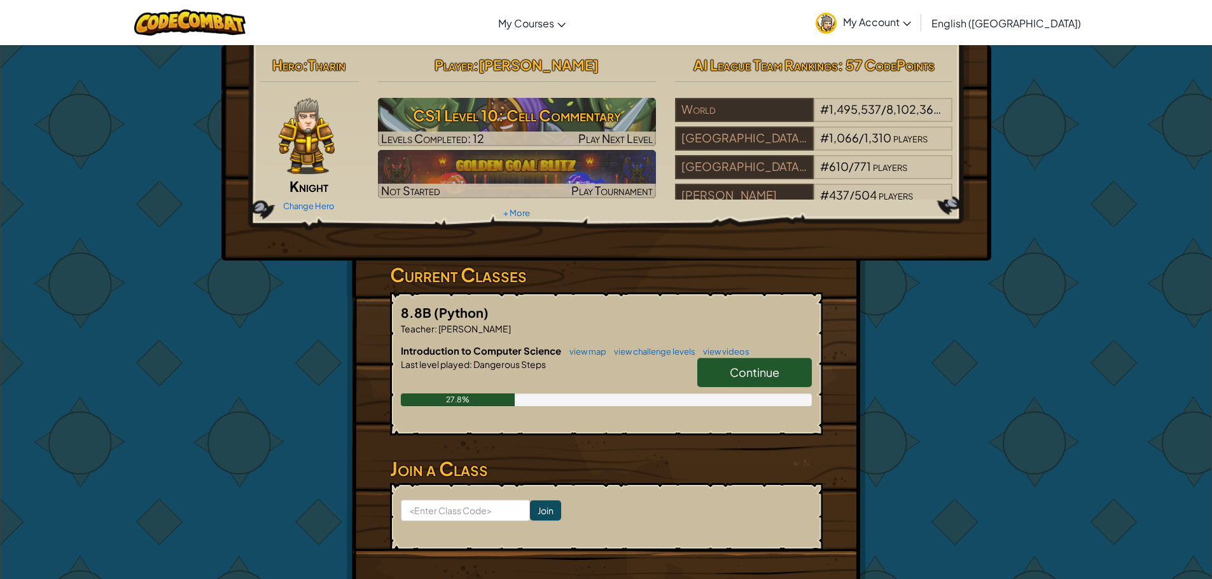
click at [749, 376] on span "Continue" at bounding box center [755, 372] width 50 height 15
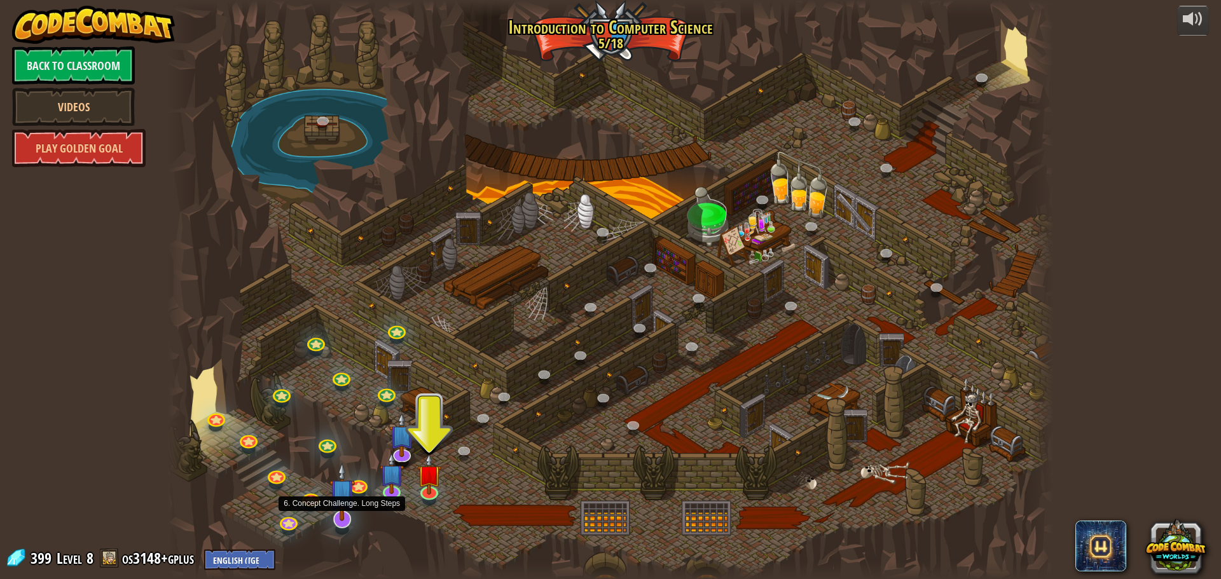
click at [334, 515] on img at bounding box center [342, 491] width 26 height 59
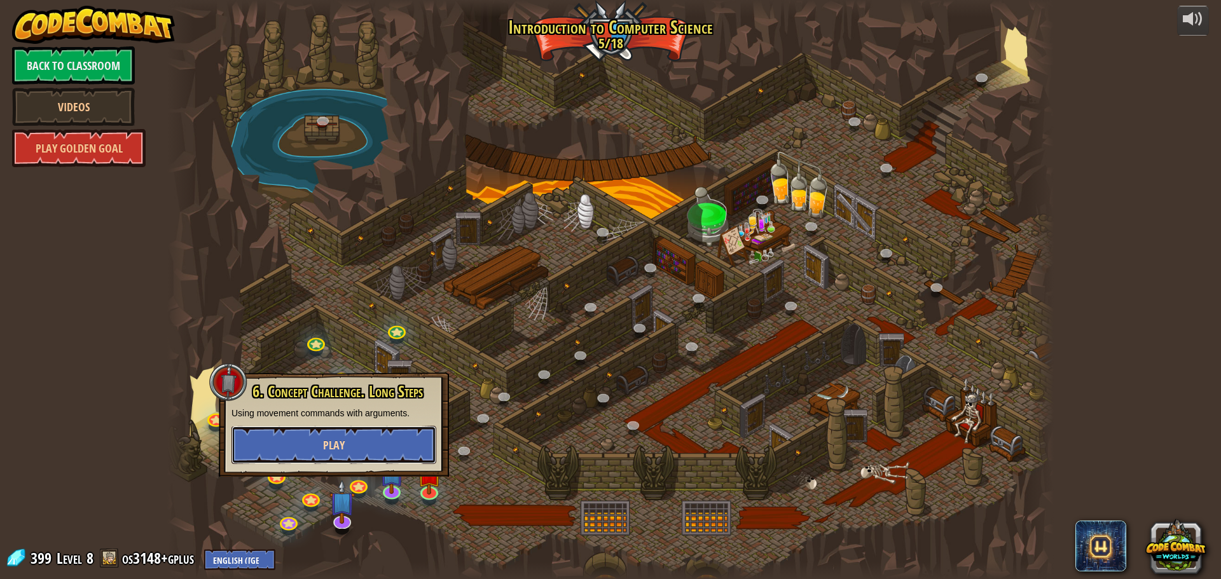
click at [347, 432] on button "Play" at bounding box center [334, 445] width 205 height 38
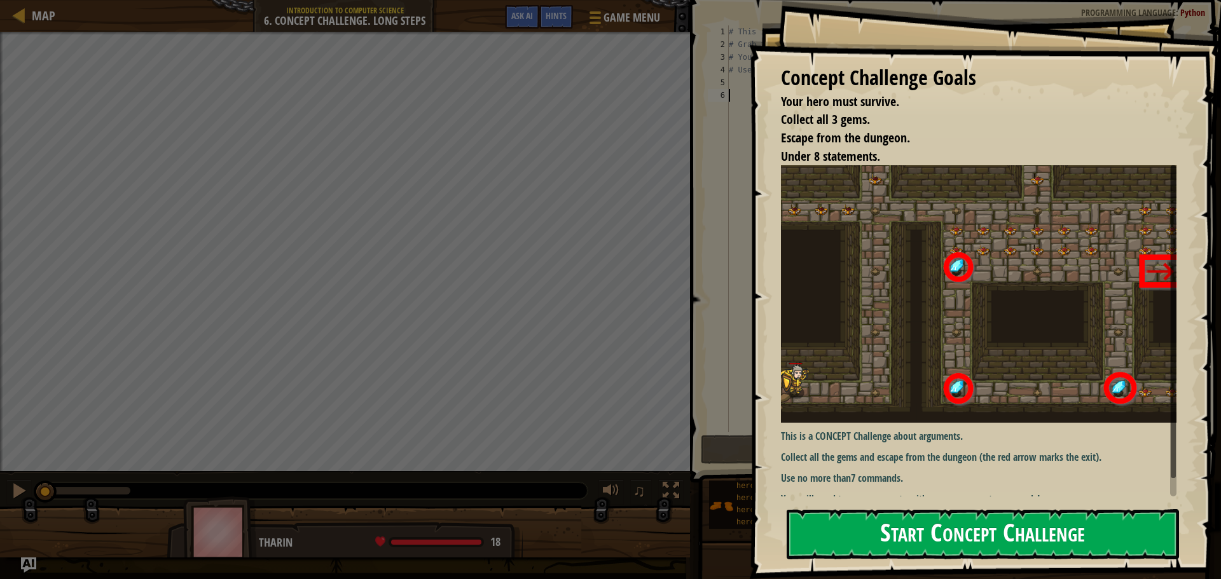
click at [938, 544] on button "Start Concept Challenge" at bounding box center [983, 535] width 392 height 50
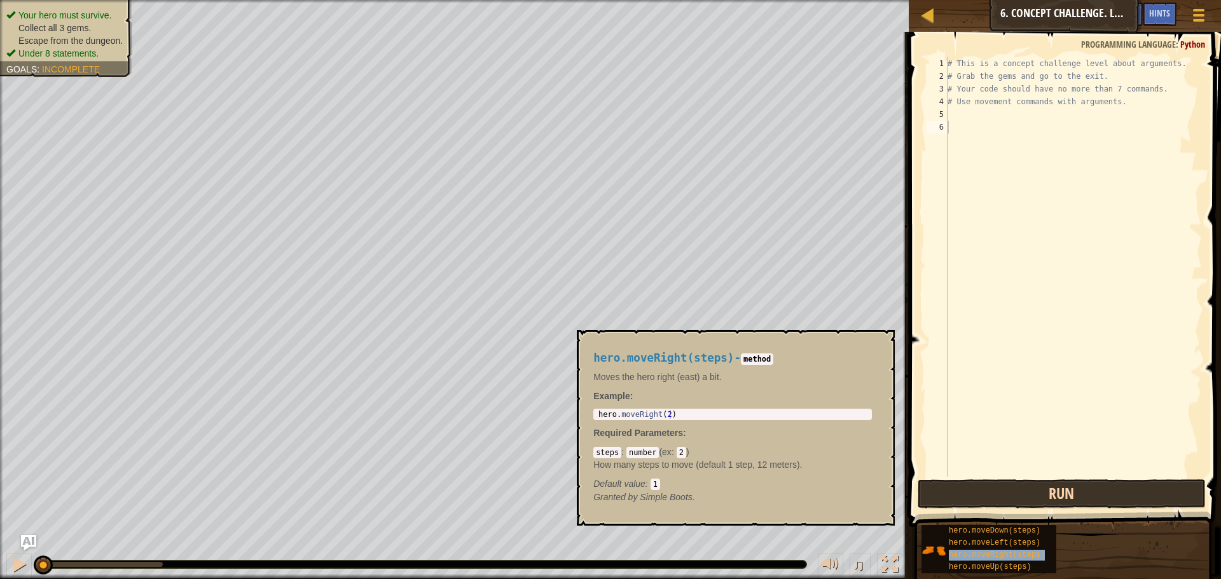
drag, startPoint x: 999, startPoint y: 555, endPoint x: 1012, endPoint y: 481, distance: 75.6
click at [997, 555] on span "hero.moveRight(steps)" at bounding box center [997, 555] width 96 height 9
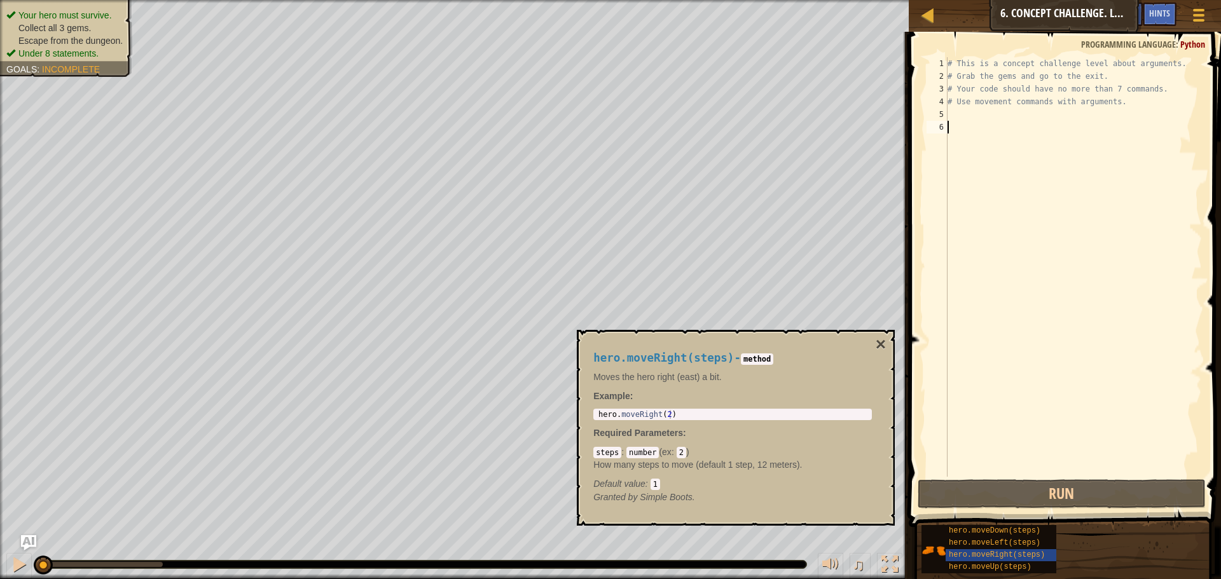
click at [970, 127] on div "# This is a concept challenge level about arguments. # Grab the gems and go to …" at bounding box center [1073, 279] width 257 height 445
click at [943, 117] on div "5" at bounding box center [937, 114] width 21 height 13
click at [948, 116] on div "# This is a concept challenge level about arguments. # Grab the gems and go to …" at bounding box center [1073, 279] width 257 height 445
click at [949, 116] on div "# This is a concept challenge level about arguments. # Grab the gems and go to …" at bounding box center [1073, 279] width 257 height 445
click at [952, 116] on div "# This is a concept challenge level about arguments. # Grab the gems and go to …" at bounding box center [1073, 279] width 257 height 445
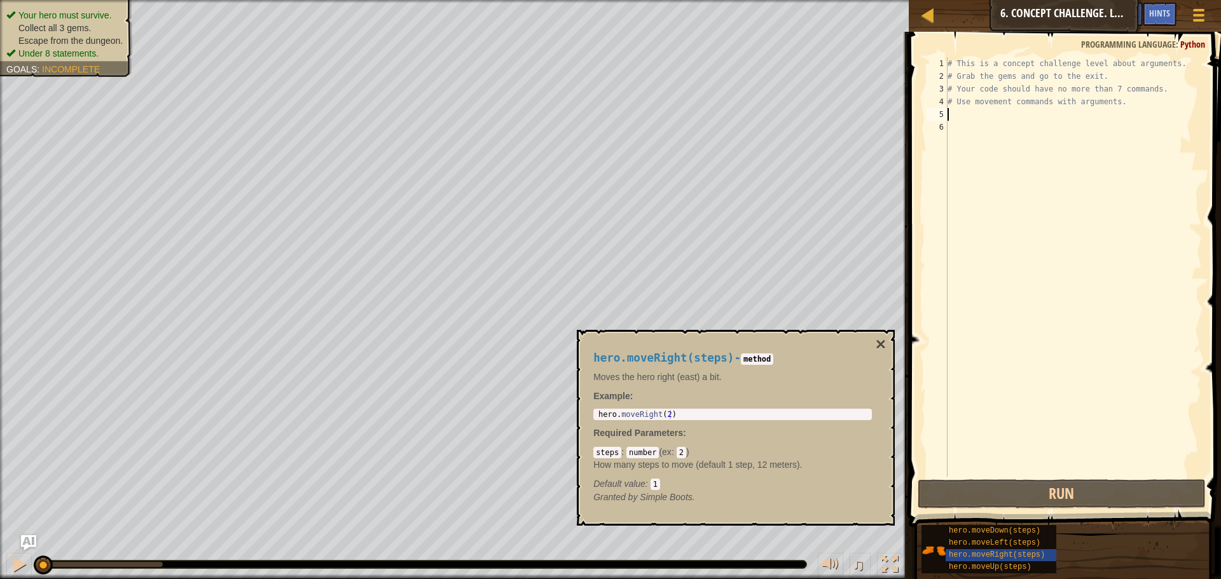
click at [952, 116] on div "# This is a concept challenge level about arguments. # Grab the gems and go to …" at bounding box center [1073, 279] width 257 height 445
type textarea "b"
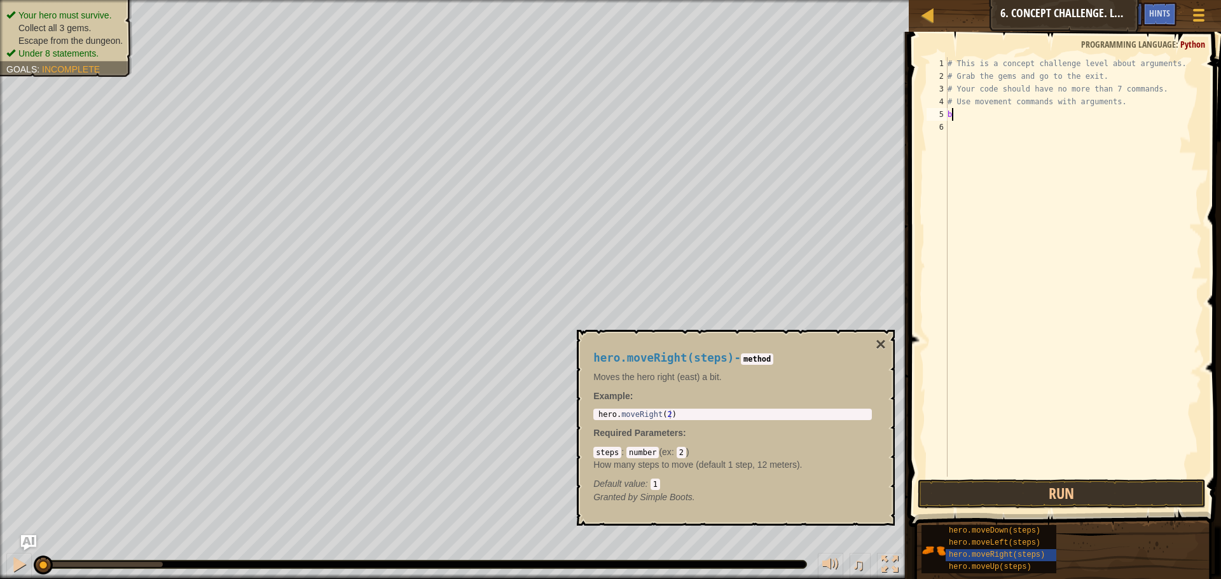
scroll to position [6, 0]
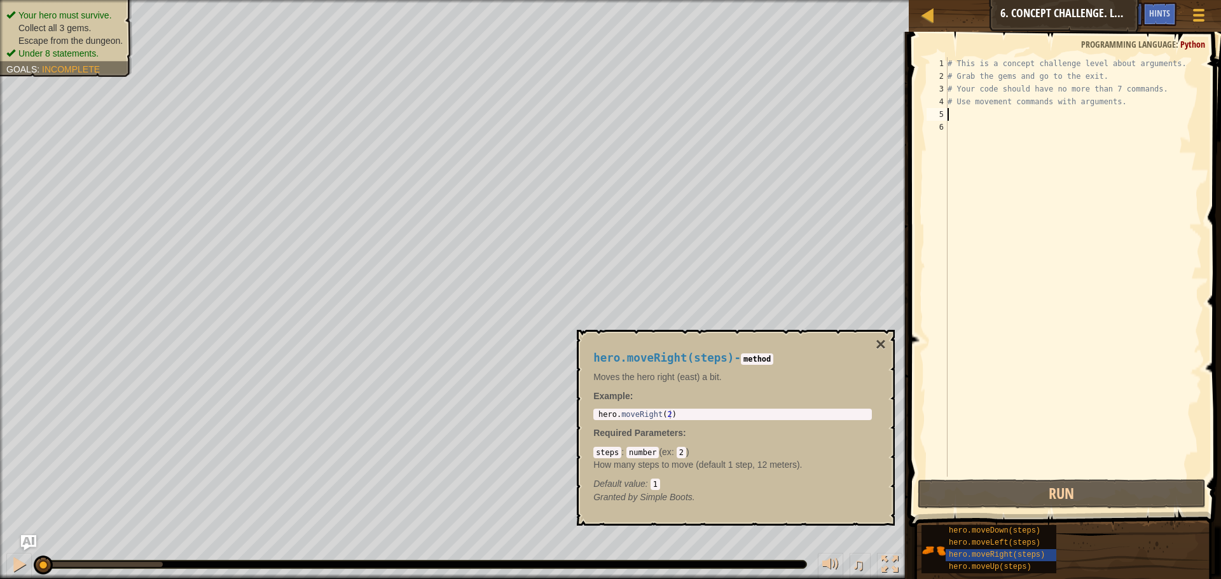
type textarea "d"
type textarea "r"
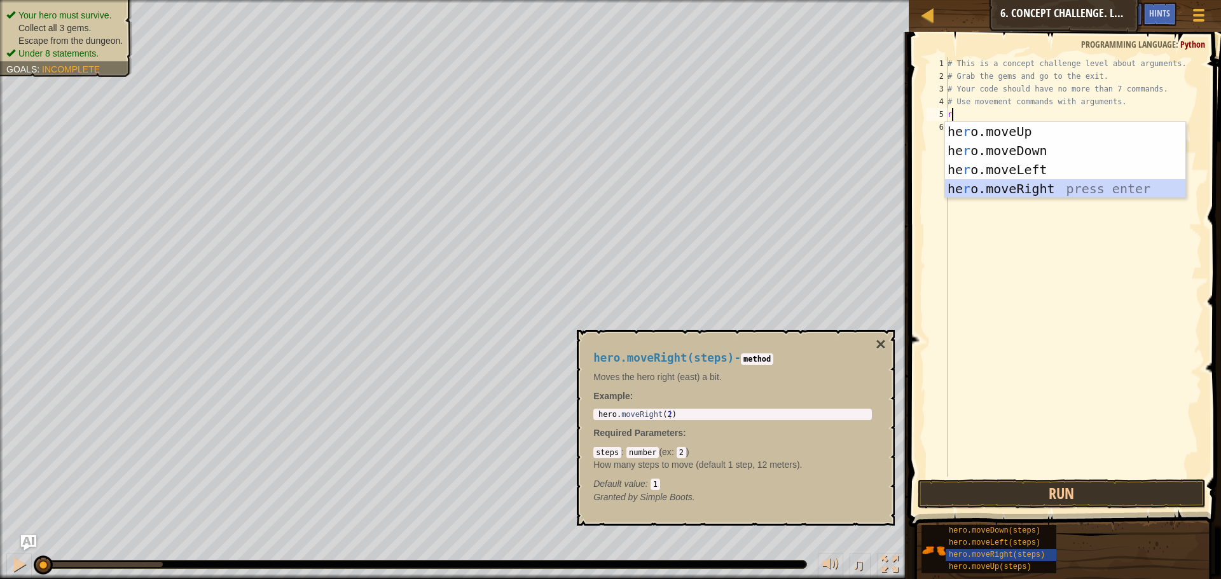
click at [1025, 185] on div "he r o.moveUp press enter he r o.moveDown press enter he r o.moveLeft press ent…" at bounding box center [1065, 179] width 240 height 114
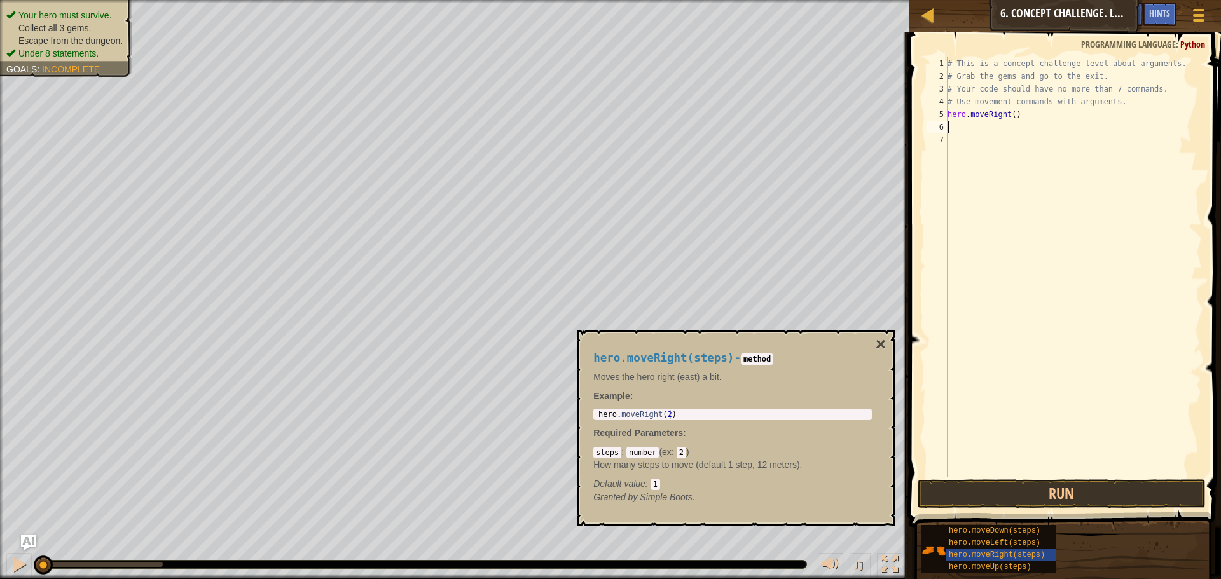
click at [1008, 114] on div "# This is a concept challenge level about arguments. # Grab the gems and go to …" at bounding box center [1073, 279] width 257 height 445
click at [1009, 116] on div "# This is a concept challenge level about arguments. # Grab the gems and go to …" at bounding box center [1073, 279] width 257 height 445
type textarea "hero.moveRight(1)"
click at [983, 128] on div "# This is a concept challenge level about arguments. # Grab the gems and go to …" at bounding box center [1073, 279] width 257 height 445
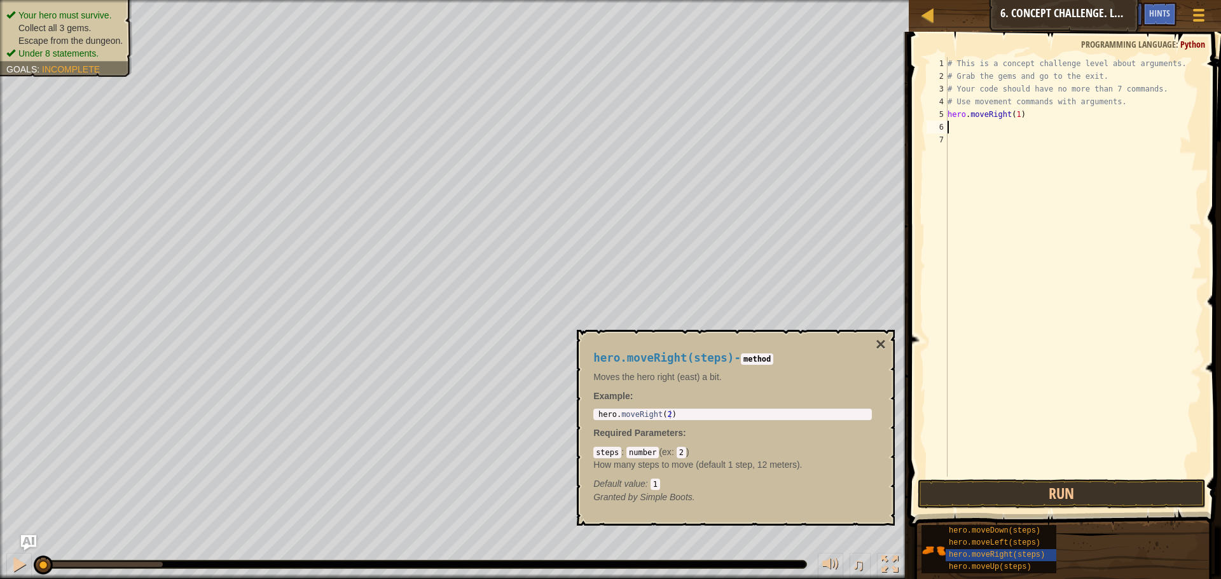
scroll to position [6, 0]
type textarea "r"
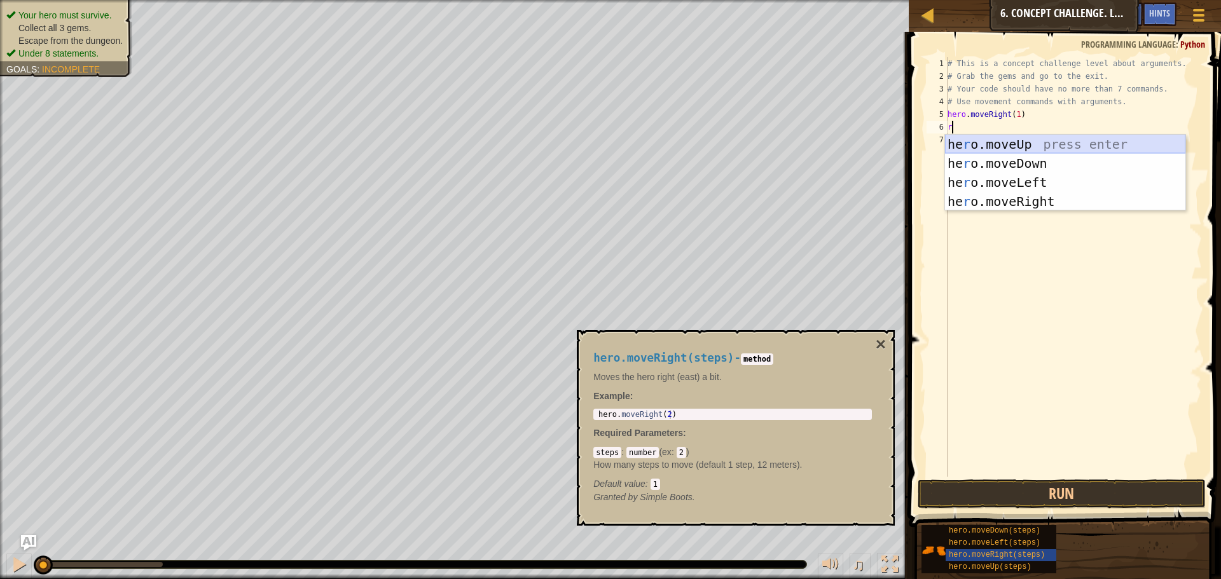
click at [1021, 146] on div "he r o.moveUp press enter he r o.moveDown press enter he r o.moveLeft press ent…" at bounding box center [1065, 192] width 240 height 114
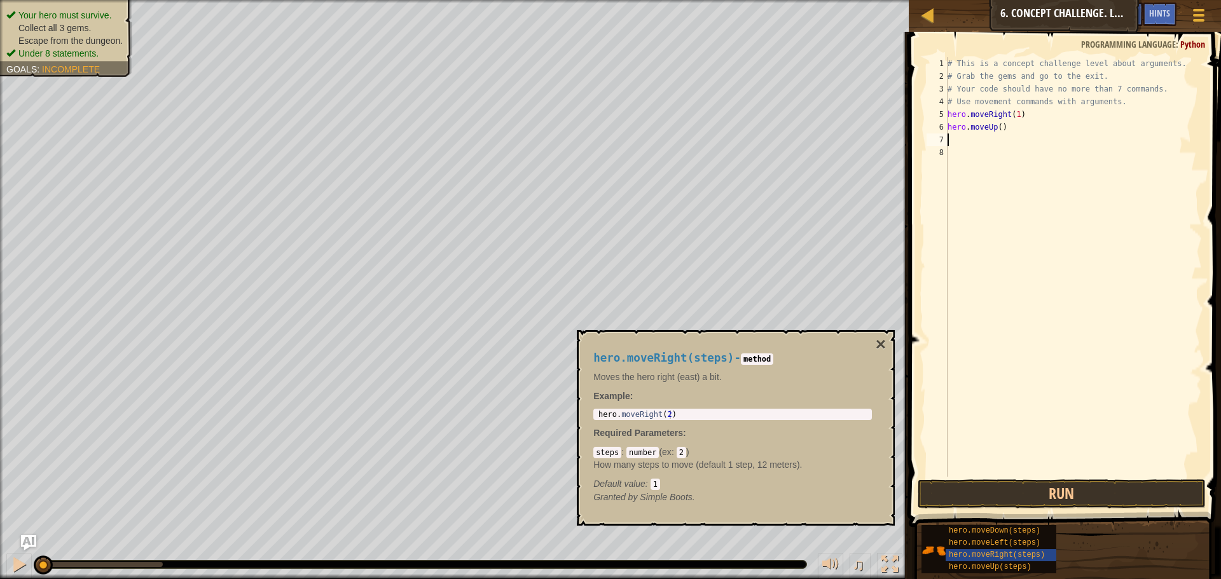
click at [998, 128] on div "# This is a concept challenge level about arguments. # Grab the gems and go to …" at bounding box center [1073, 279] width 257 height 445
type textarea "hero.moveUp(3)"
click at [953, 134] on div "# This is a concept challenge level about arguments. # Grab the gems and go to …" at bounding box center [1073, 279] width 257 height 445
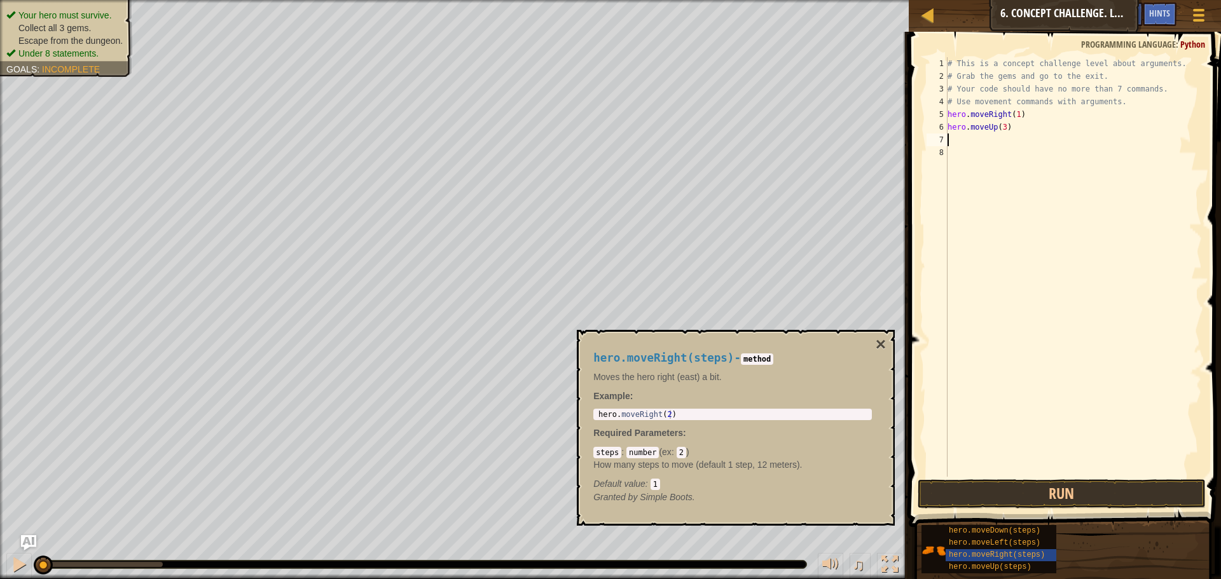
type textarea "r"
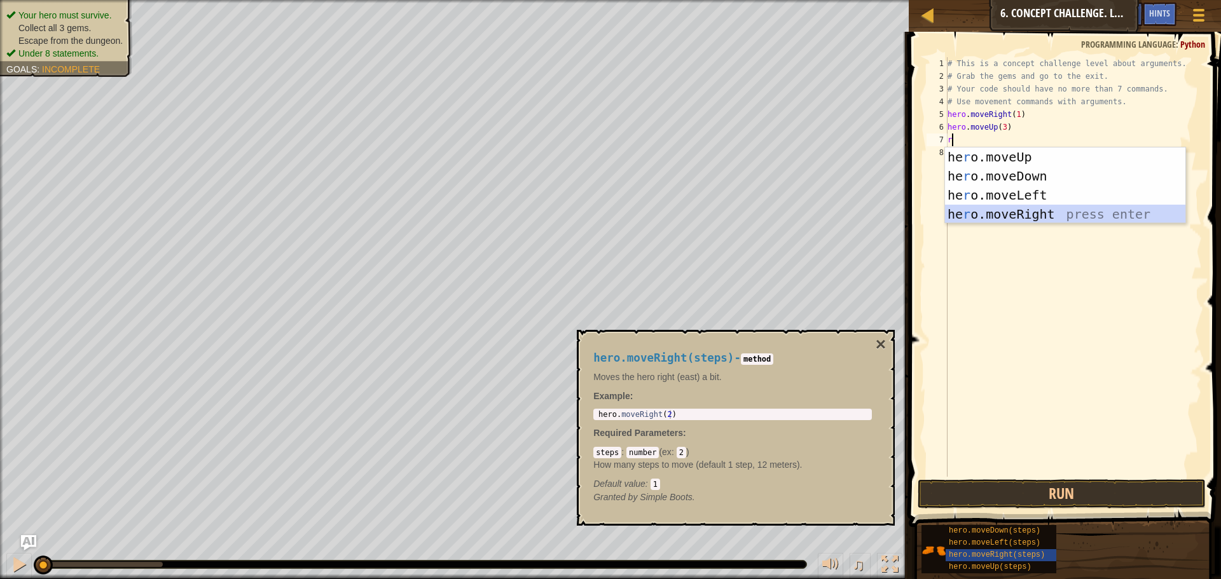
click at [999, 211] on div "he r o.moveUp press enter he r o.moveDown press enter he r o.moveLeft press ent…" at bounding box center [1065, 205] width 240 height 114
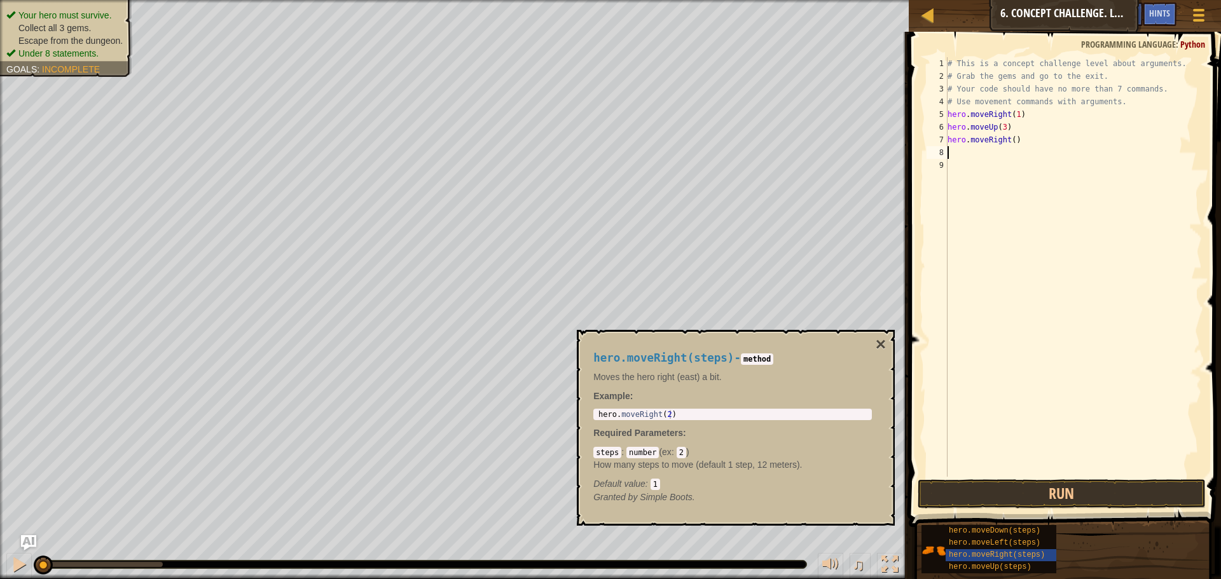
click at [1008, 147] on div "# This is a concept challenge level about arguments. # Grab the gems and go to …" at bounding box center [1073, 279] width 257 height 445
click at [1008, 140] on div "# This is a concept challenge level about arguments. # Grab the gems and go to …" at bounding box center [1073, 279] width 257 height 445
click at [1012, 135] on div "# This is a concept challenge level about arguments. # Grab the gems and go to …" at bounding box center [1073, 279] width 257 height 445
type textarea "hero.moveRight(2)"
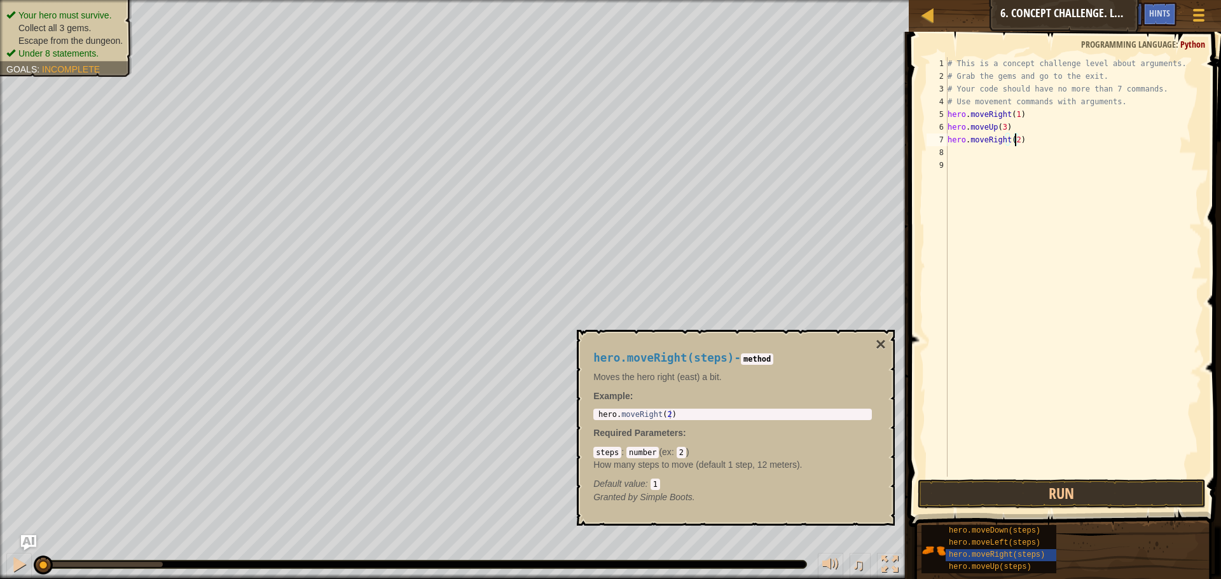
click at [946, 151] on div "8" at bounding box center [937, 152] width 21 height 13
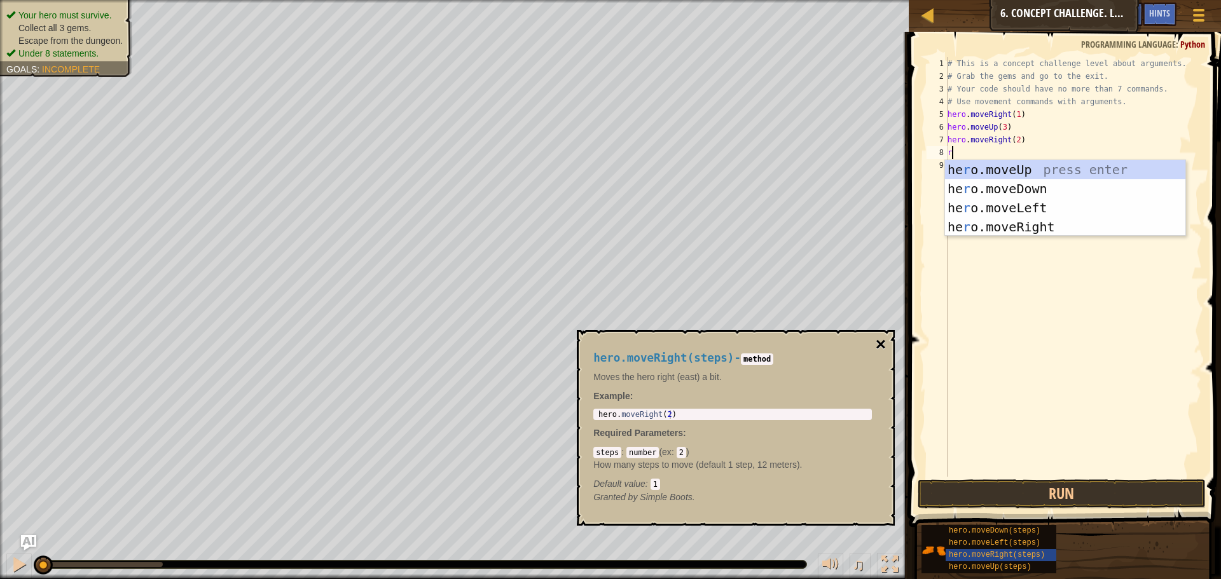
type textarea "r"
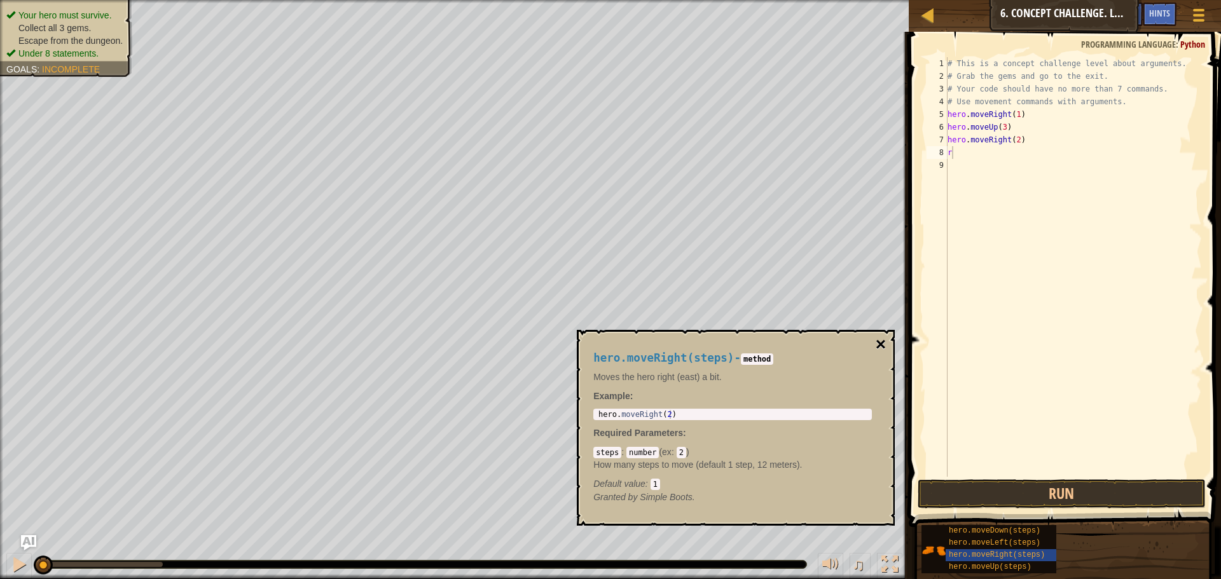
click at [882, 340] on button "×" at bounding box center [881, 345] width 10 height 18
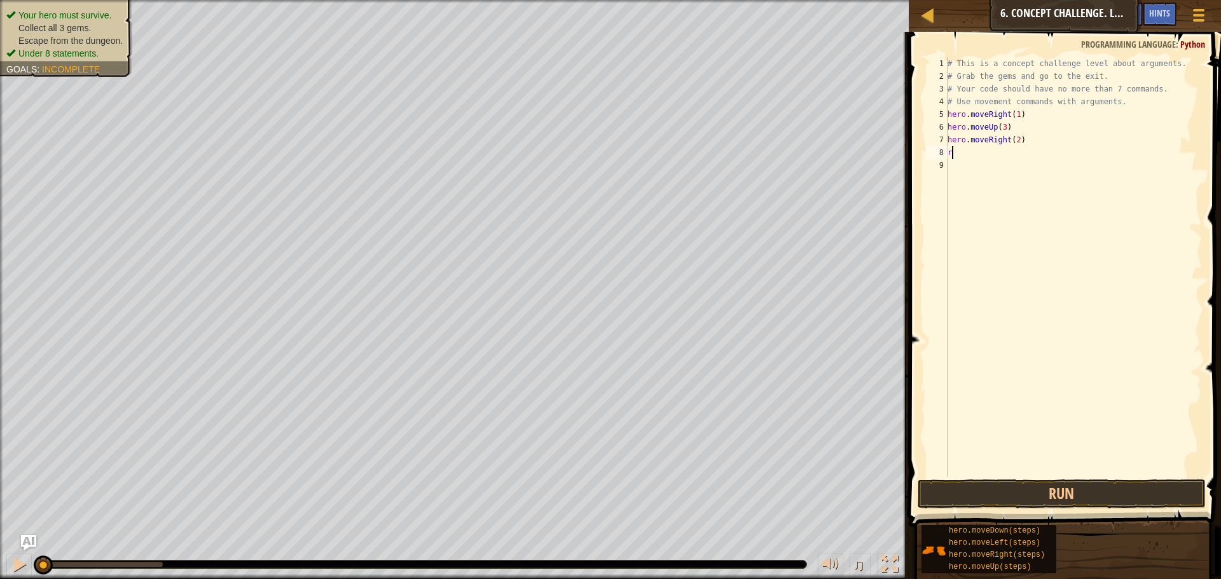
click at [961, 151] on div "# This is a concept challenge level about arguments. # Grab the gems and go to …" at bounding box center [1073, 279] width 257 height 445
type textarea "r"
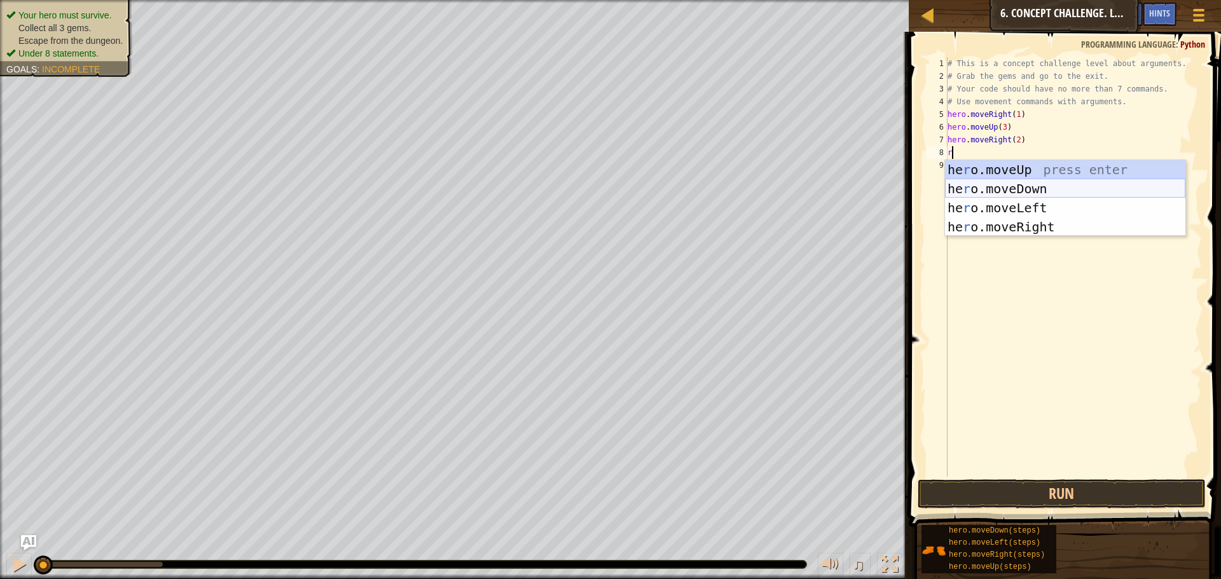
click at [977, 196] on div "he r o.moveUp press enter he r o.moveDown press enter he r o.moveLeft press ent…" at bounding box center [1065, 217] width 240 height 114
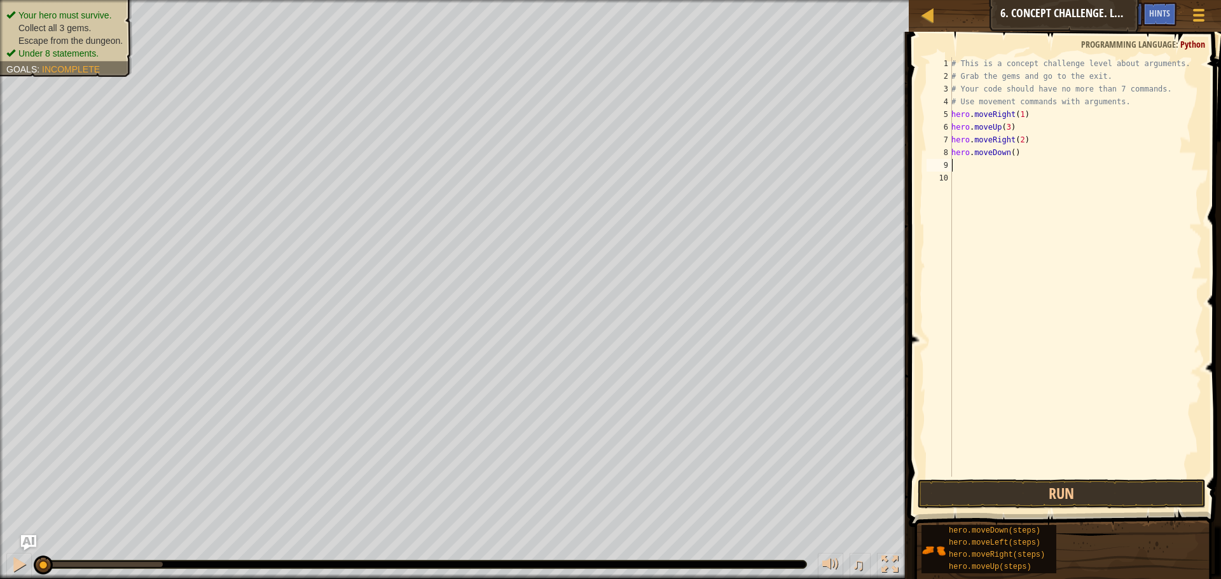
click at [1008, 153] on div "# This is a concept challenge level about arguments. # Grab the gems and go to …" at bounding box center [1075, 279] width 253 height 445
click at [1008, 155] on div "# This is a concept challenge level about arguments. # Grab the gems and go to …" at bounding box center [1075, 279] width 253 height 445
click at [1011, 152] on div "# This is a concept challenge level about arguments. # Grab the gems and go to …" at bounding box center [1075, 279] width 253 height 445
type textarea "hero.moveDown(3r)"
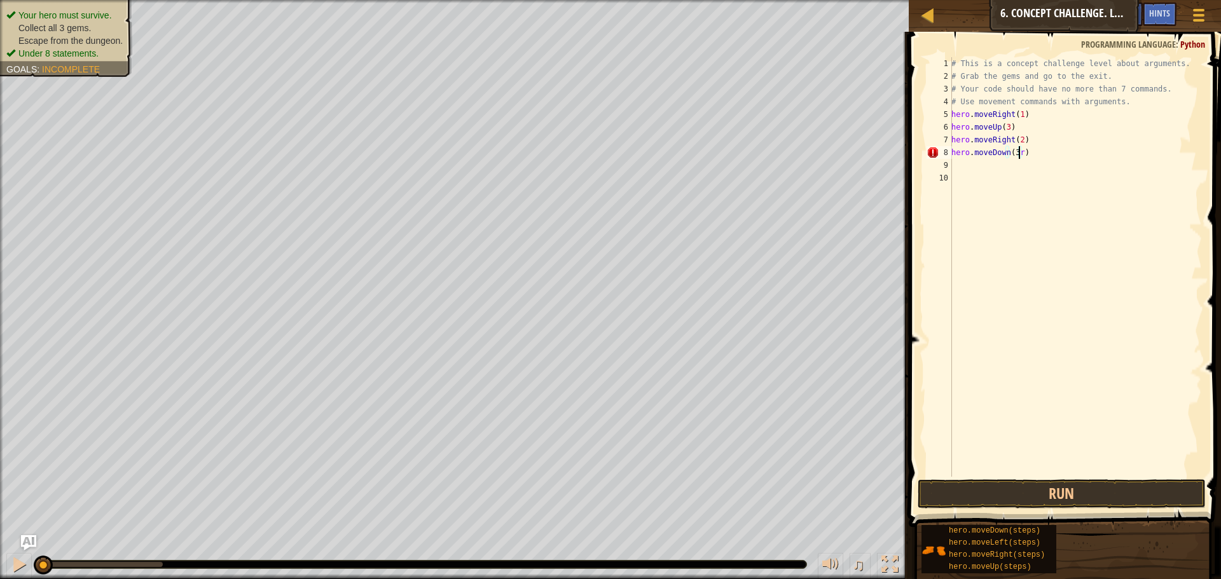
click at [981, 164] on div "# This is a concept challenge level about arguments. # Grab the gems and go to …" at bounding box center [1075, 279] width 253 height 445
click at [1013, 160] on div "# This is a concept challenge level about arguments. # Grab the gems and go to …" at bounding box center [1075, 279] width 253 height 445
click at [1022, 153] on div "# This is a concept challenge level about arguments. # Grab the gems and go to …" at bounding box center [1075, 279] width 253 height 445
click at [1013, 152] on div "# This is a concept challenge level about arguments. # Grab the gems and go to …" at bounding box center [1075, 279] width 253 height 445
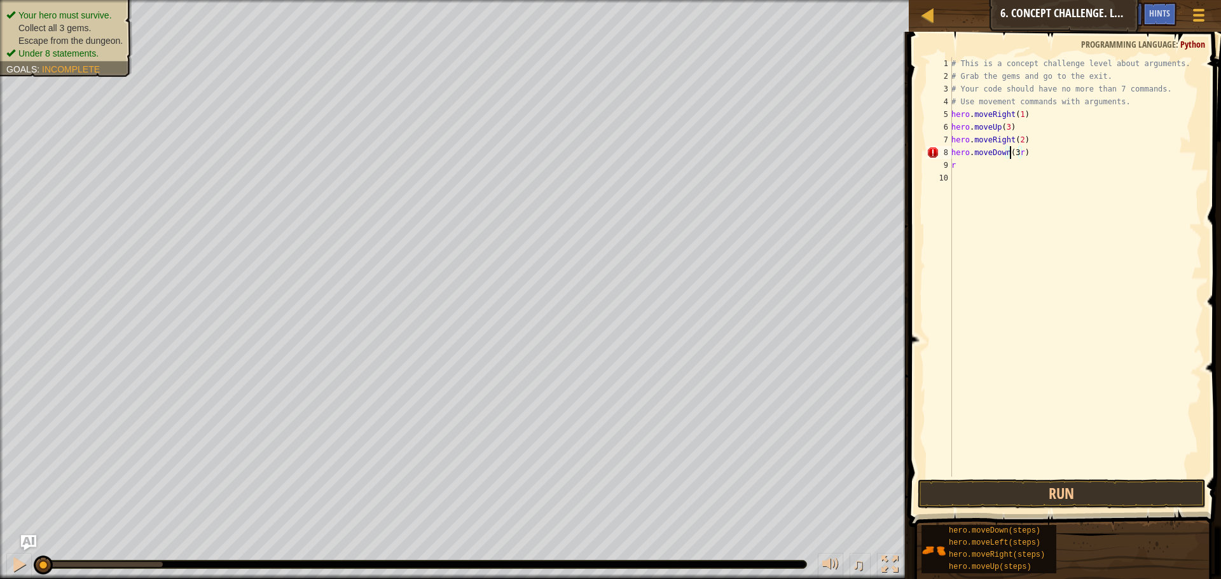
click at [1014, 152] on div "# This is a concept challenge level about arguments. # Grab the gems and go to …" at bounding box center [1075, 279] width 253 height 445
click at [959, 162] on div "# This is a concept challenge level about arguments. # Grab the gems and go to …" at bounding box center [1075, 279] width 253 height 445
type textarea "r"
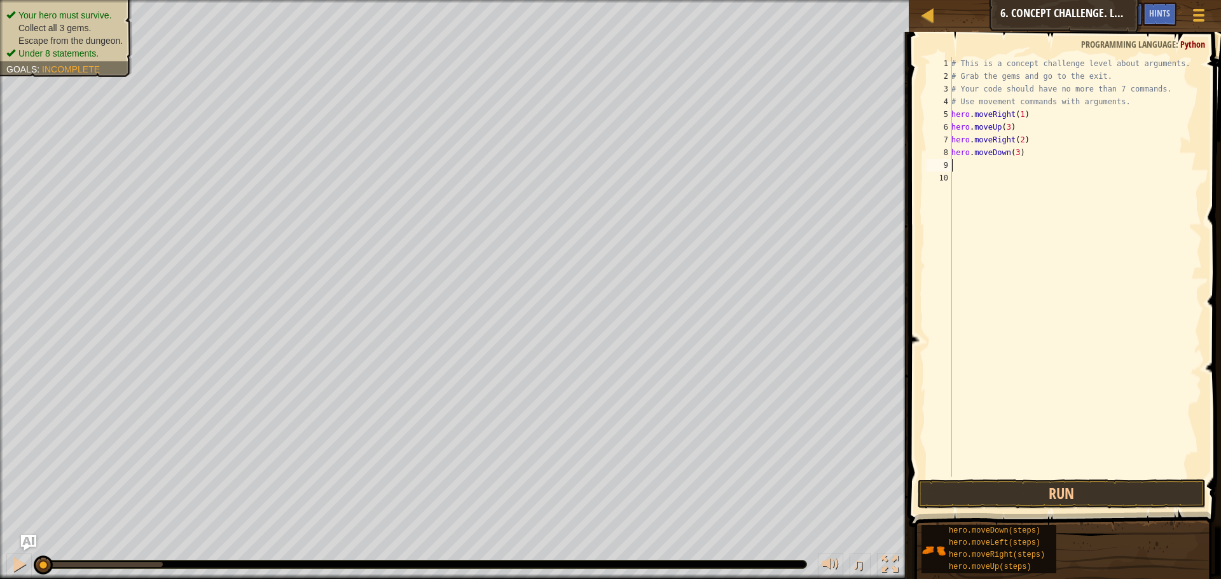
type textarea "r"
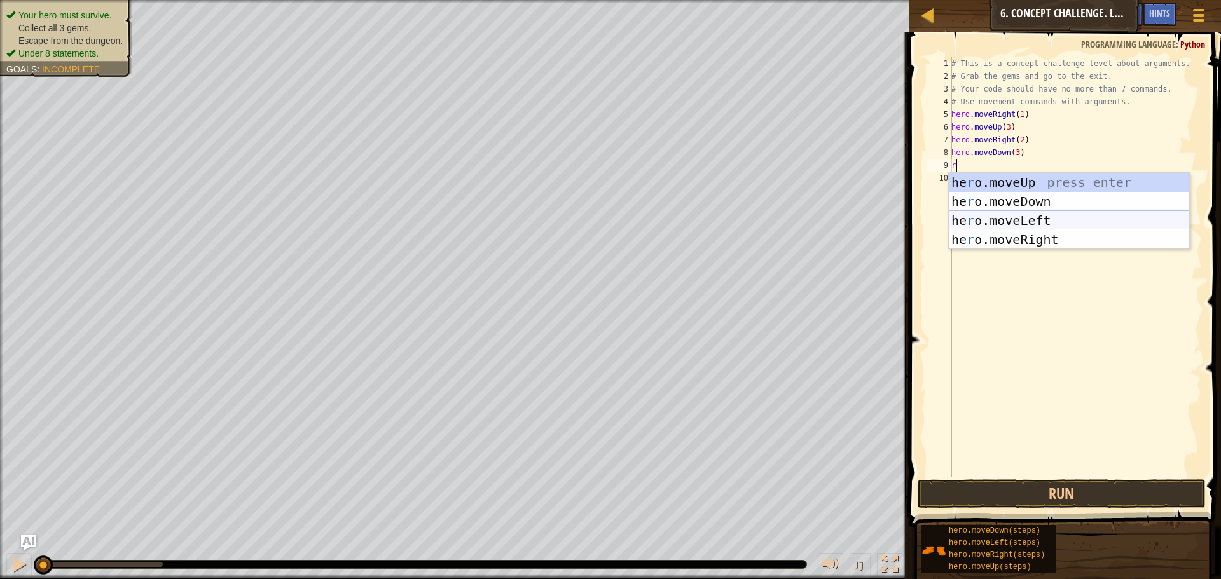
click at [1014, 219] on div "he r o.moveUp press enter he r o.moveDown press enter he r o.moveLeft press ent…" at bounding box center [1069, 230] width 240 height 114
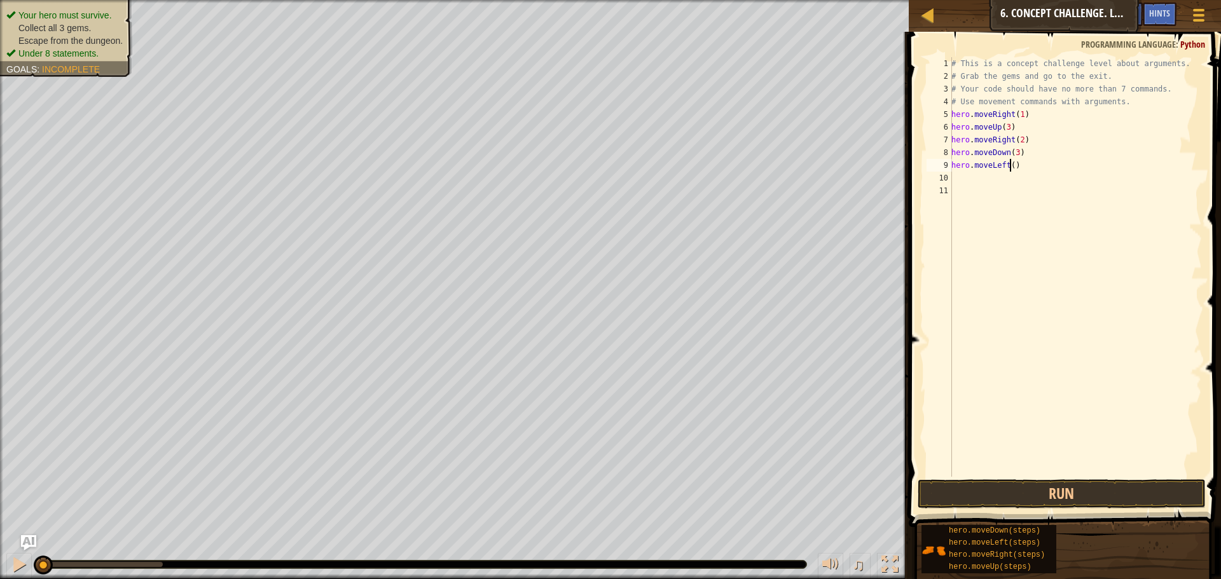
click at [1009, 166] on div "# This is a concept challenge level about arguments. # Grab the gems and go to …" at bounding box center [1075, 279] width 253 height 445
type textarea "hero.moveLeft(1)"
click at [966, 177] on div "# This is a concept challenge level about arguments. # Grab the gems and go to …" at bounding box center [1075, 279] width 253 height 445
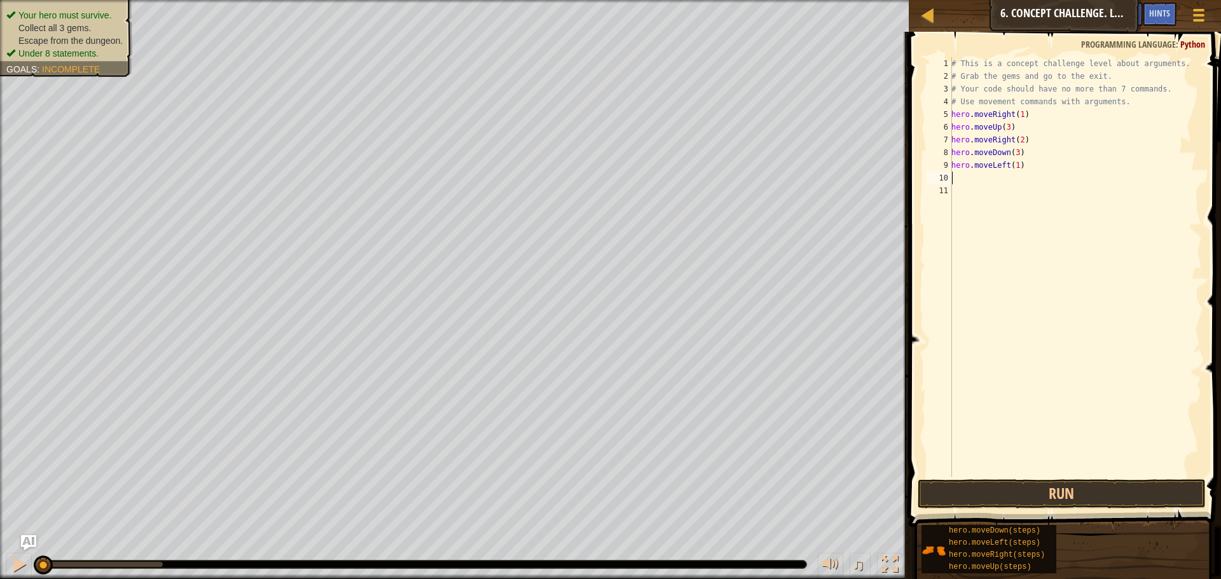
type textarea "r"
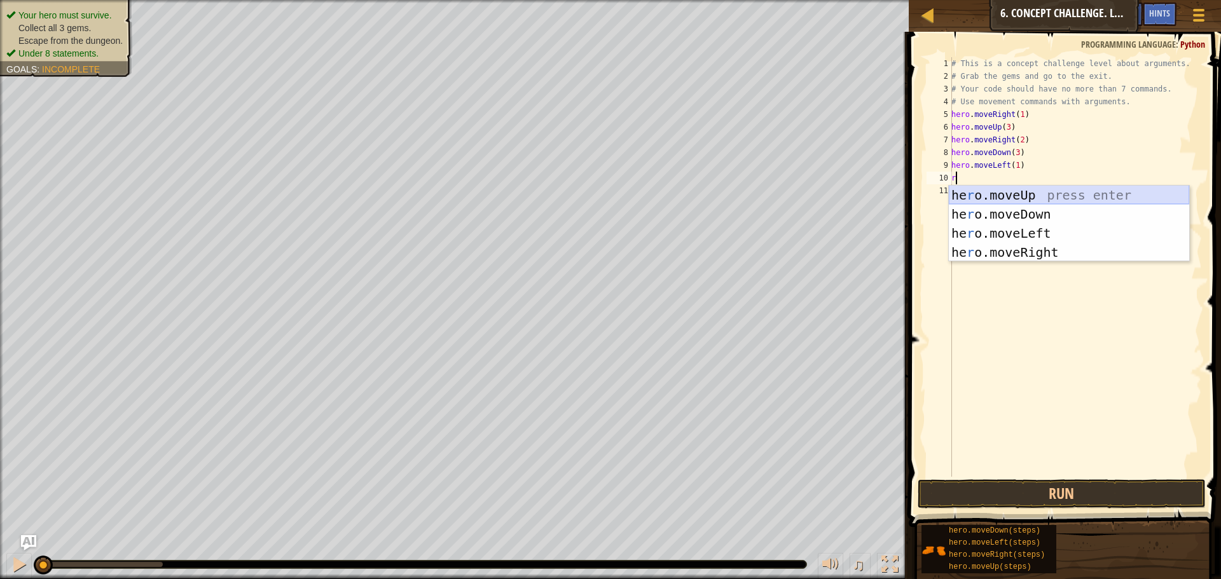
click at [977, 195] on div "he r o.moveUp press enter he r o.moveDown press enter he r o.moveLeft press ent…" at bounding box center [1069, 243] width 240 height 114
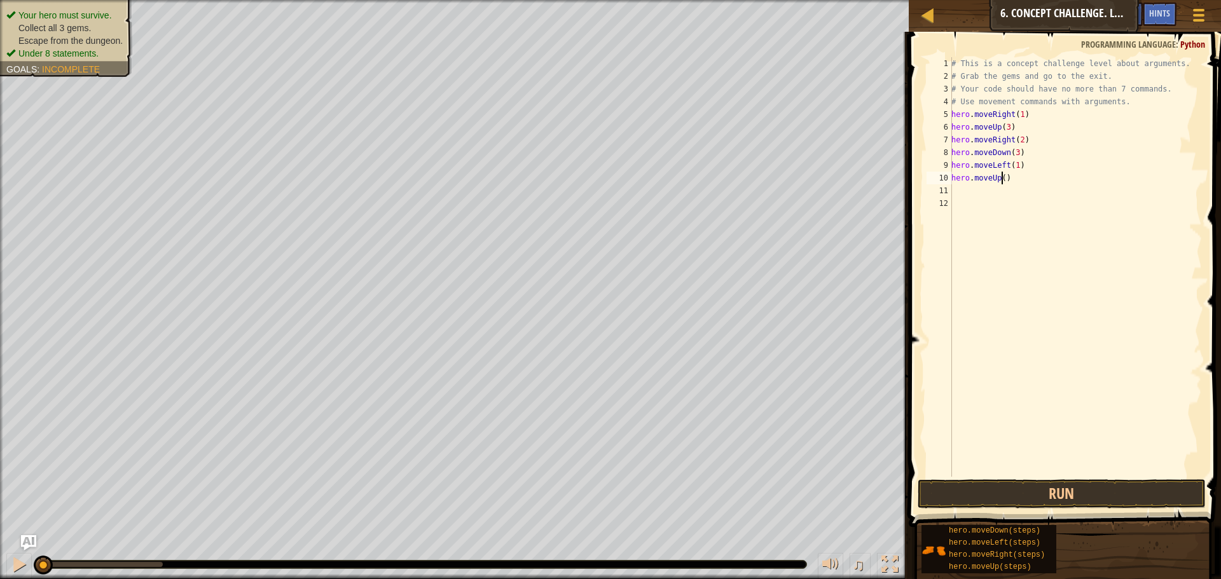
click at [1002, 177] on div "# This is a concept challenge level about arguments. # Grab the gems and go to …" at bounding box center [1075, 279] width 253 height 445
type textarea "hero.moveUp(2)"
click at [970, 190] on div "# This is a concept challenge level about arguments. # Grab the gems and go to …" at bounding box center [1075, 279] width 253 height 445
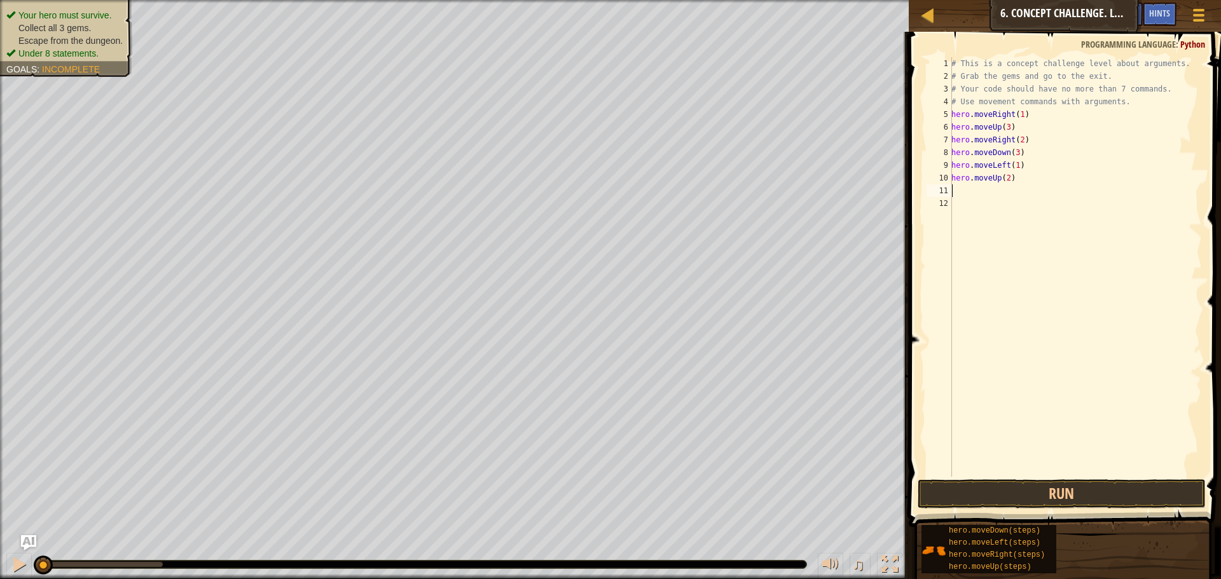
type textarea "r"
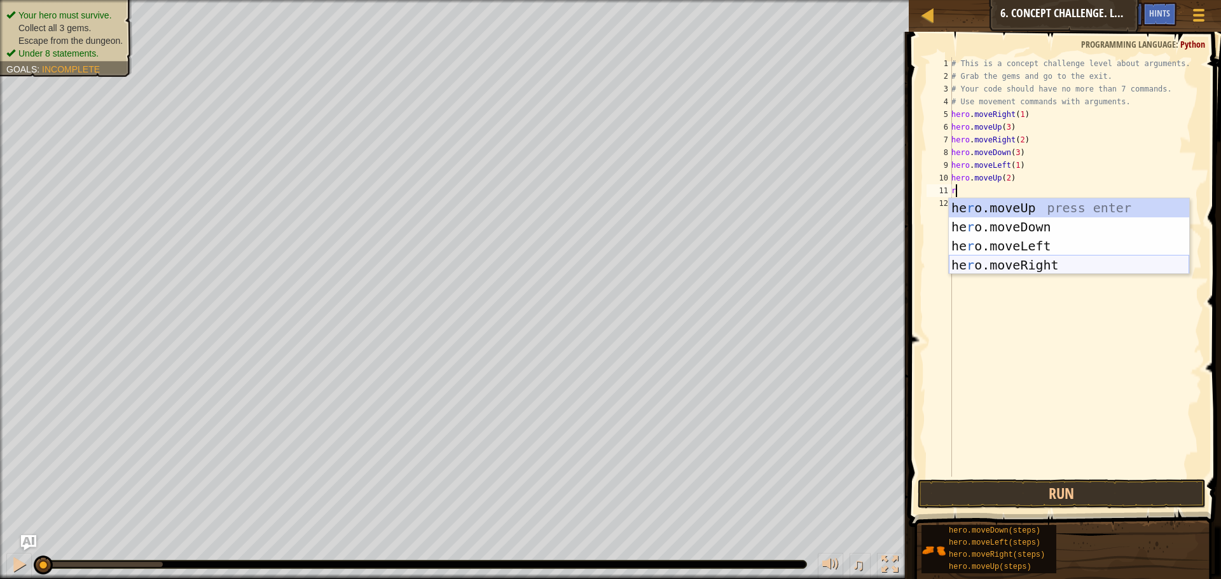
click at [1001, 263] on div "he r o.moveUp press enter he r o.moveDown press enter he r o.moveLeft press ent…" at bounding box center [1069, 255] width 240 height 114
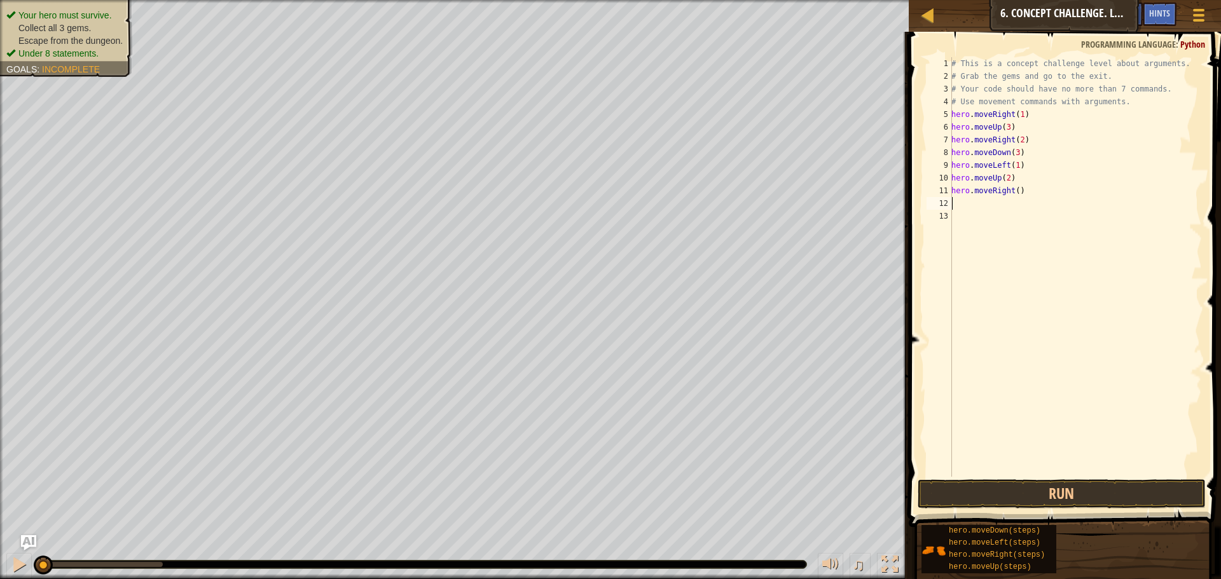
click at [1015, 189] on div "# This is a concept challenge level about arguments. # Grab the gems and go to …" at bounding box center [1075, 279] width 253 height 445
type textarea "hero.moveRight(3)"
click at [1090, 483] on button "Run" at bounding box center [1062, 494] width 288 height 29
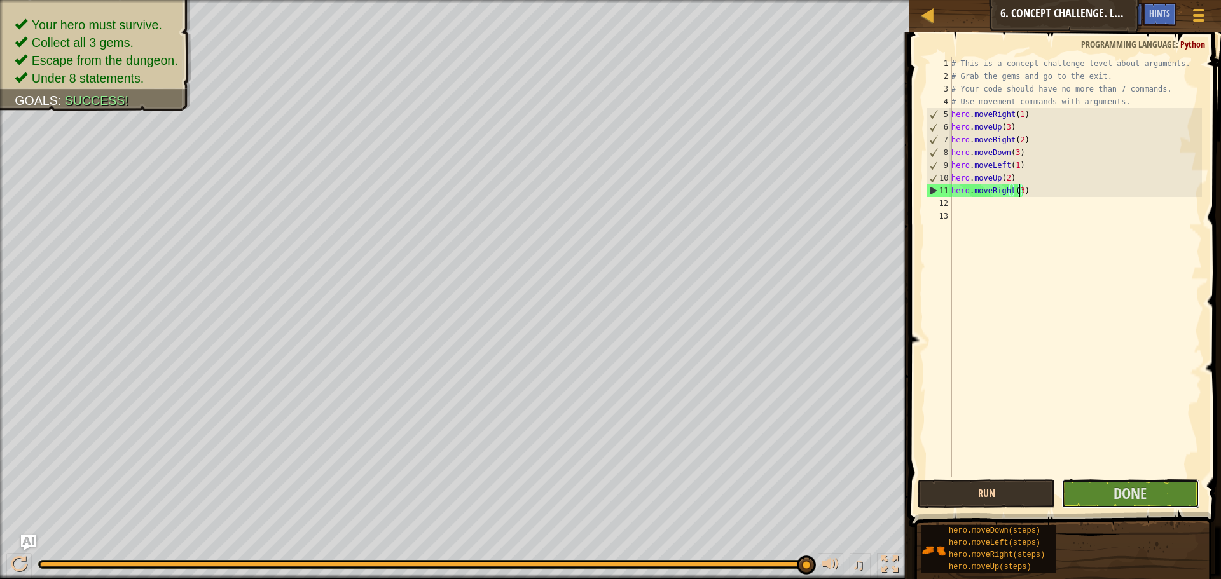
click at [1090, 483] on button "Done" at bounding box center [1130, 494] width 137 height 29
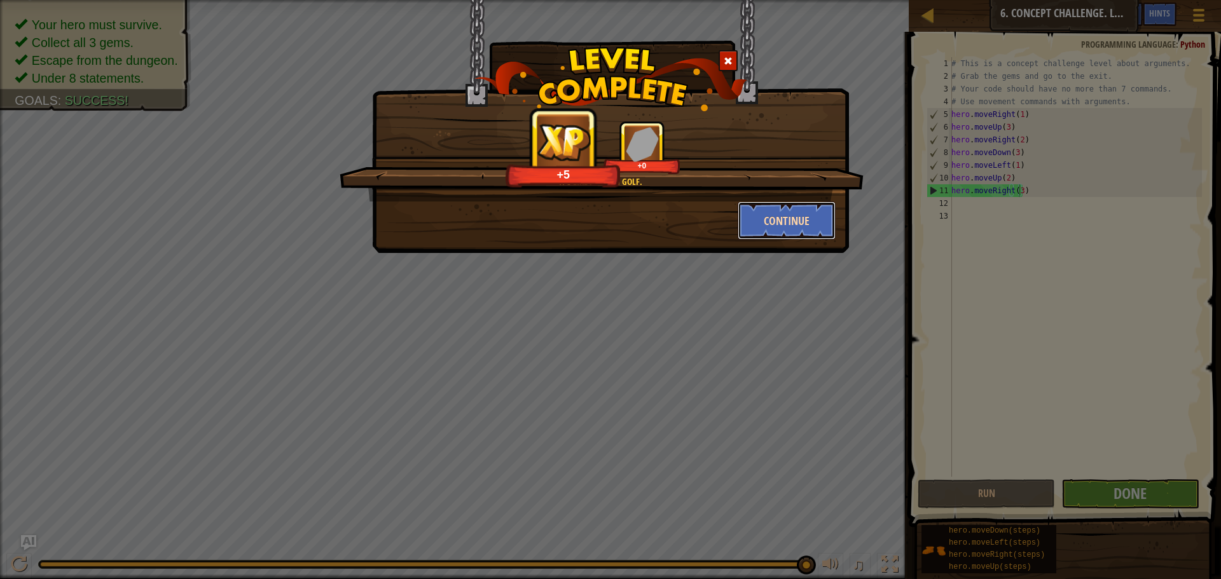
click at [814, 232] on button "Continue" at bounding box center [787, 221] width 99 height 38
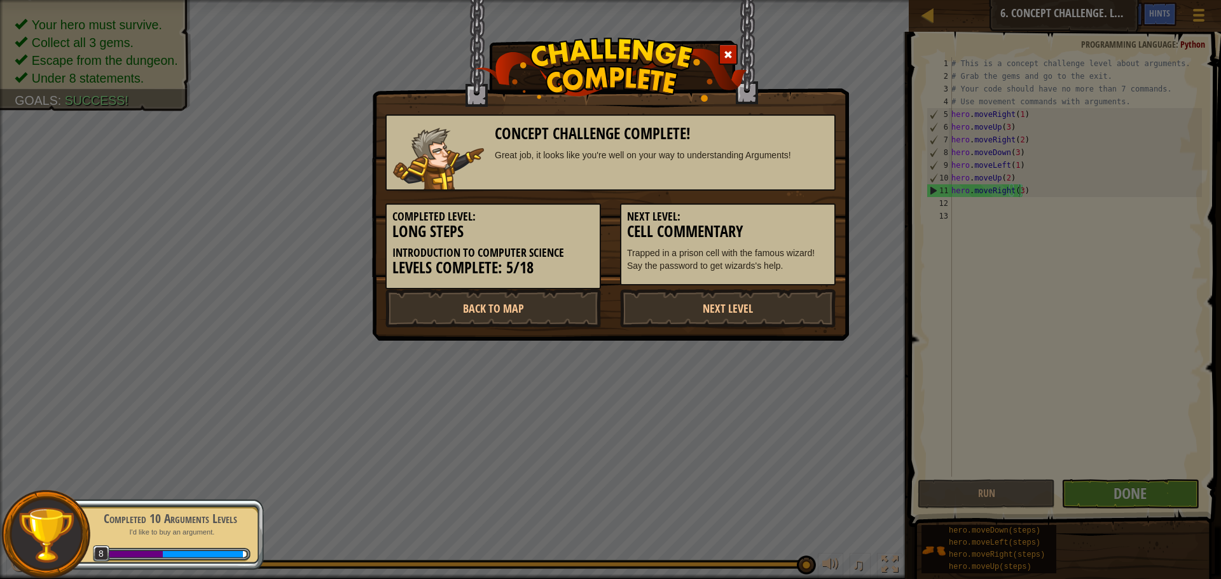
click at [898, 361] on div "Concept Challenge Complete! Great job, it looks like you're well on your way to…" at bounding box center [610, 289] width 1221 height 579
click at [770, 300] on link "Next Level" at bounding box center [728, 308] width 216 height 38
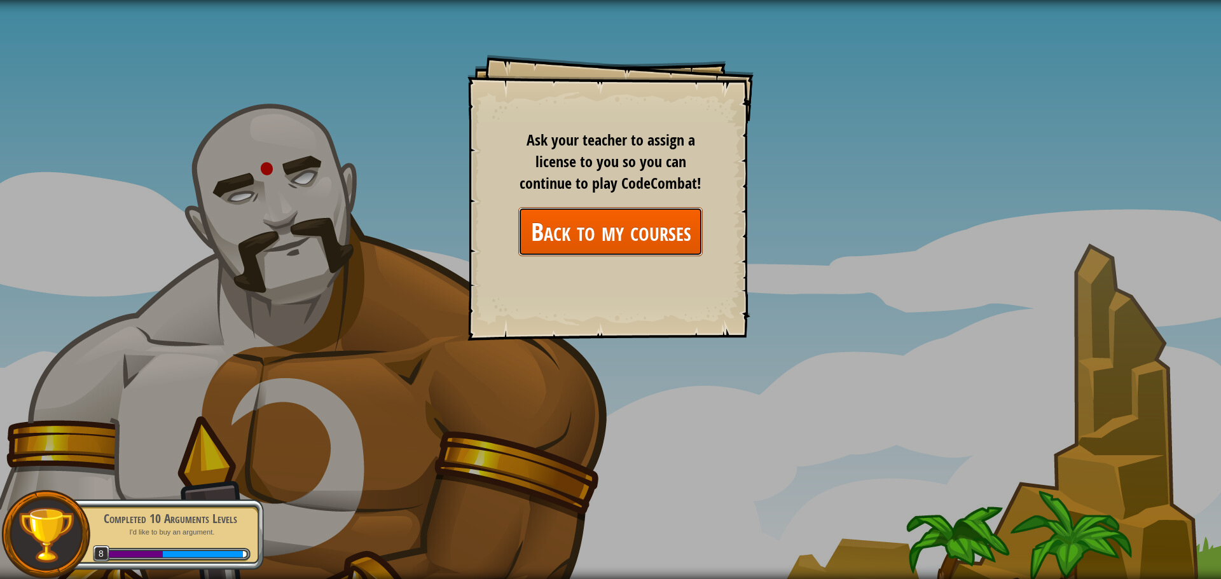
click at [668, 238] on link "Back to my courses" at bounding box center [610, 231] width 184 height 49
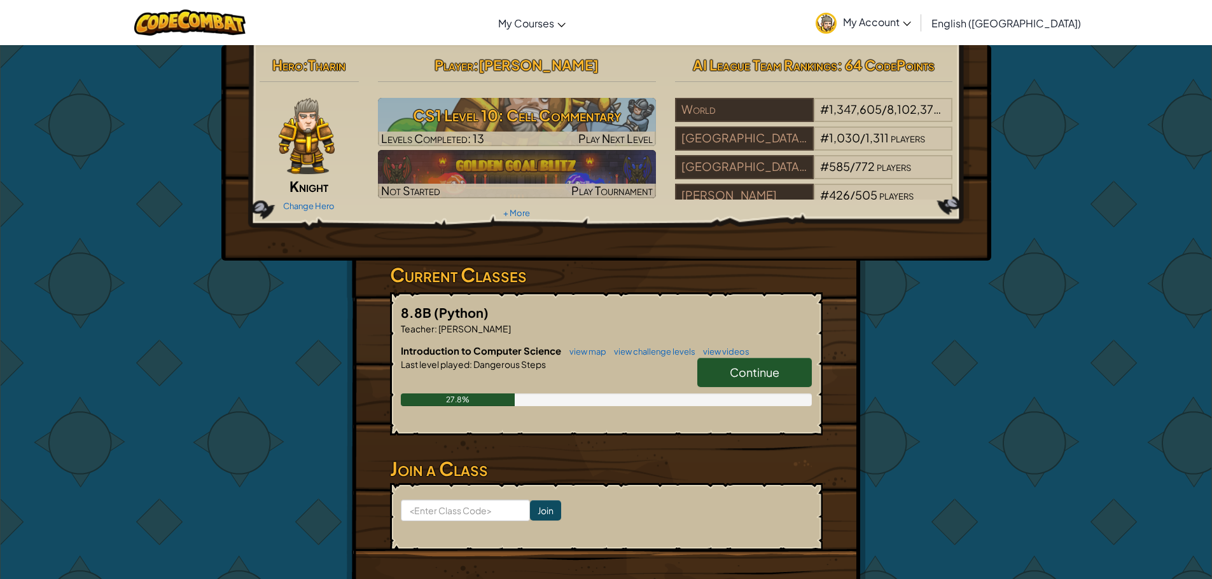
click at [778, 364] on link "Continue" at bounding box center [754, 372] width 114 height 29
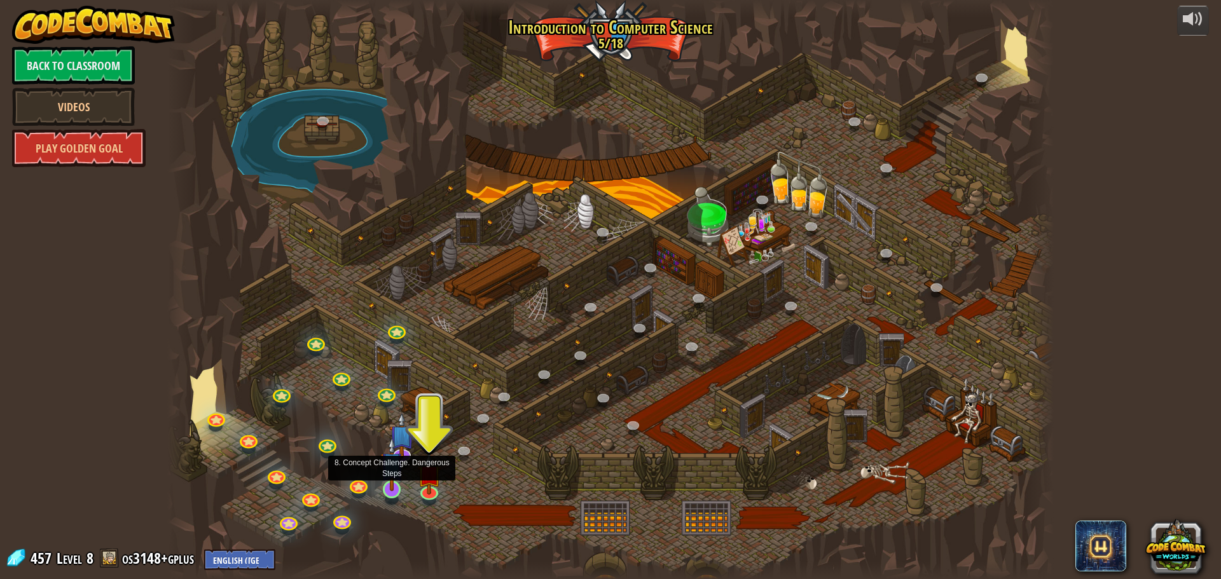
click at [390, 480] on img at bounding box center [392, 464] width 24 height 54
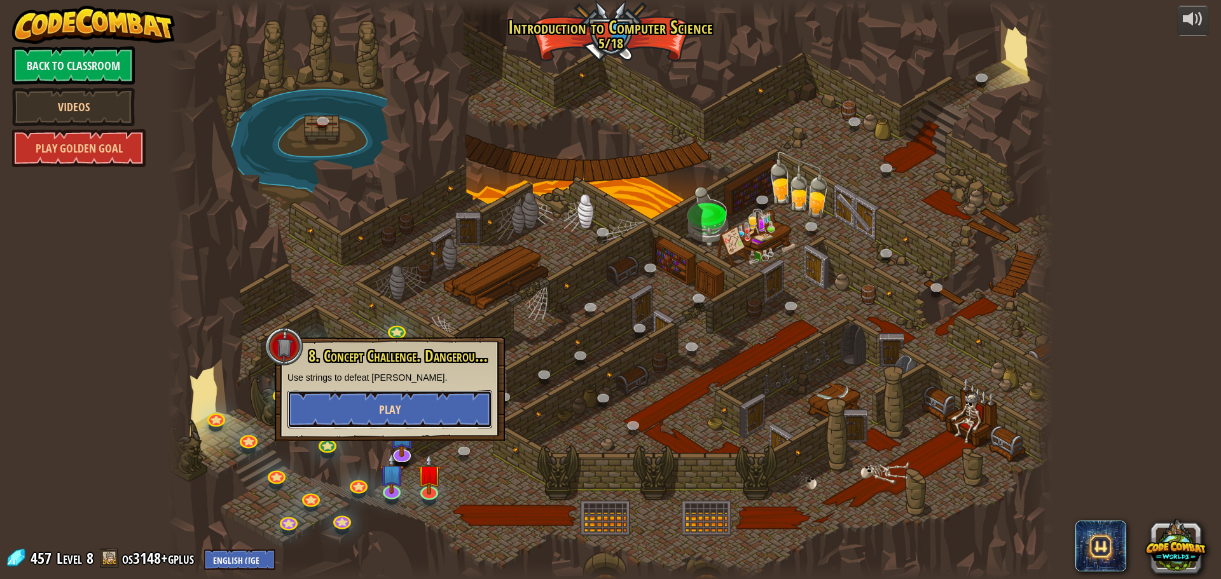
click at [434, 399] on button "Play" at bounding box center [390, 410] width 205 height 38
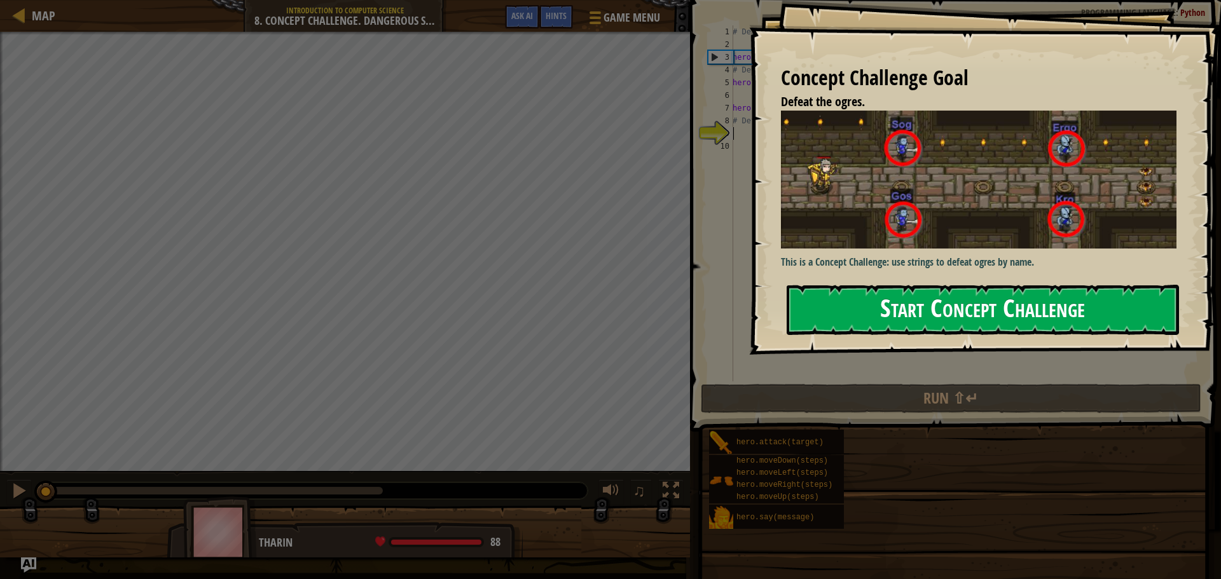
click at [894, 331] on button "Start Concept Challenge" at bounding box center [983, 310] width 392 height 50
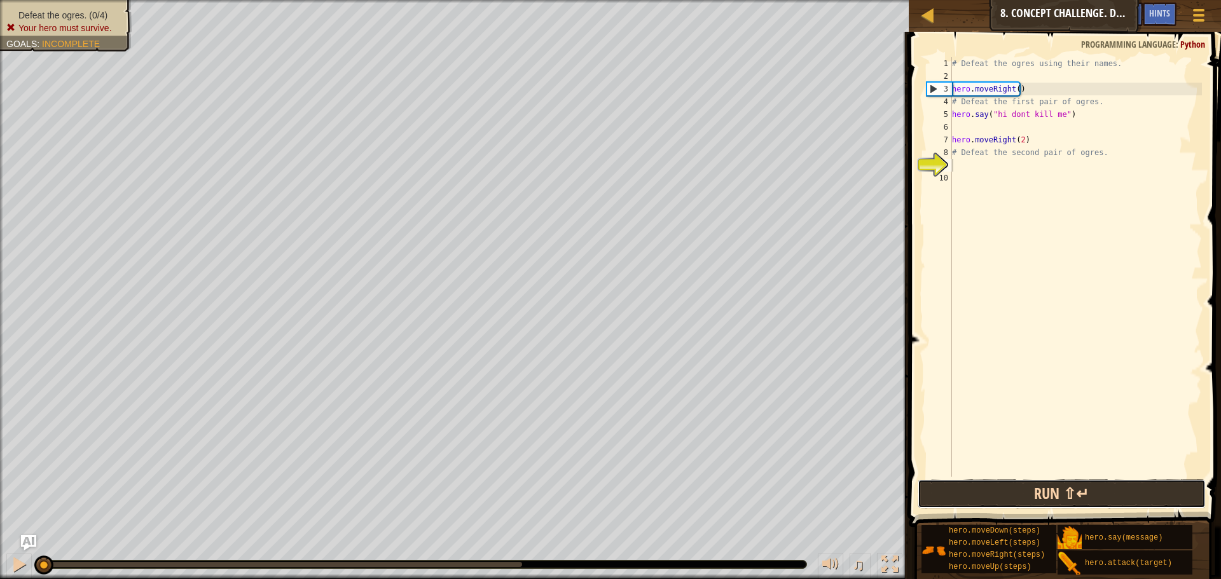
click at [972, 485] on button "Run ⇧↵" at bounding box center [1062, 494] width 288 height 29
